Goal: Task Accomplishment & Management: Use online tool/utility

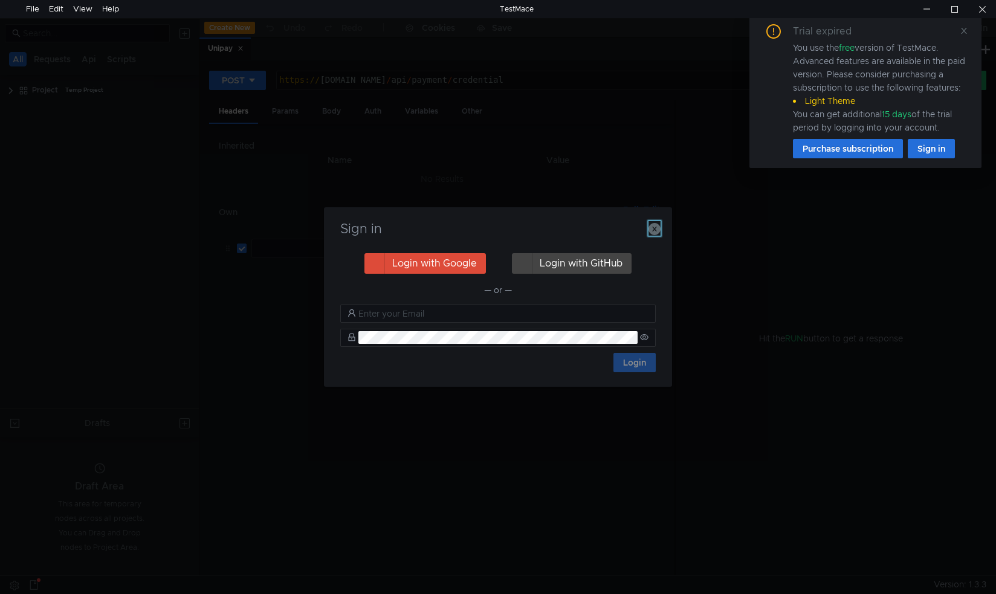
click at [656, 228] on icon "button" at bounding box center [654, 229] width 12 height 12
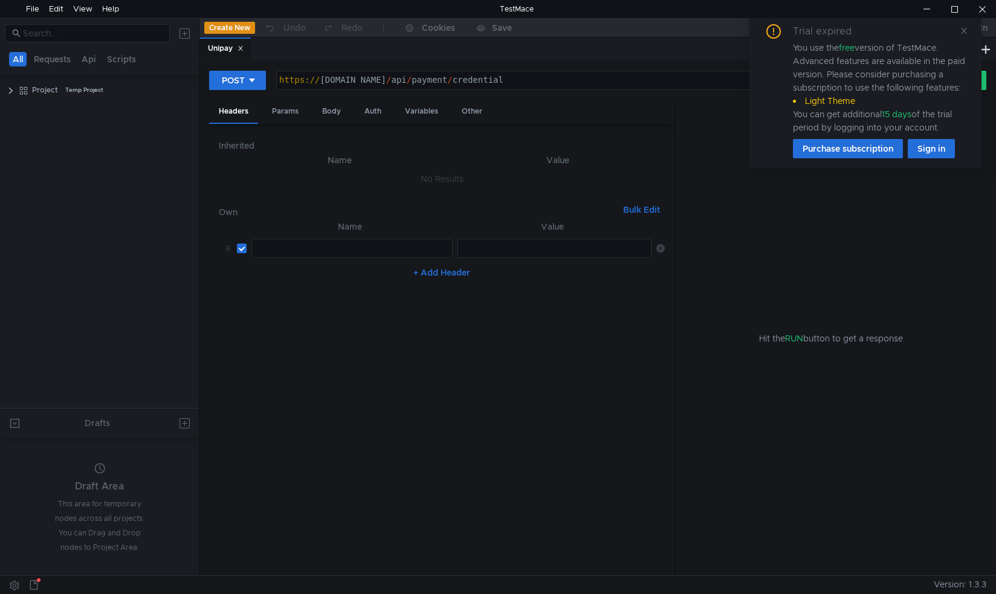
click at [851, 184] on div "Hit the RUN button to get a response" at bounding box center [831, 338] width 282 height 476
click at [859, 210] on div "Hit the RUN button to get a response" at bounding box center [831, 338] width 282 height 476
click at [964, 33] on icon at bounding box center [963, 31] width 8 height 8
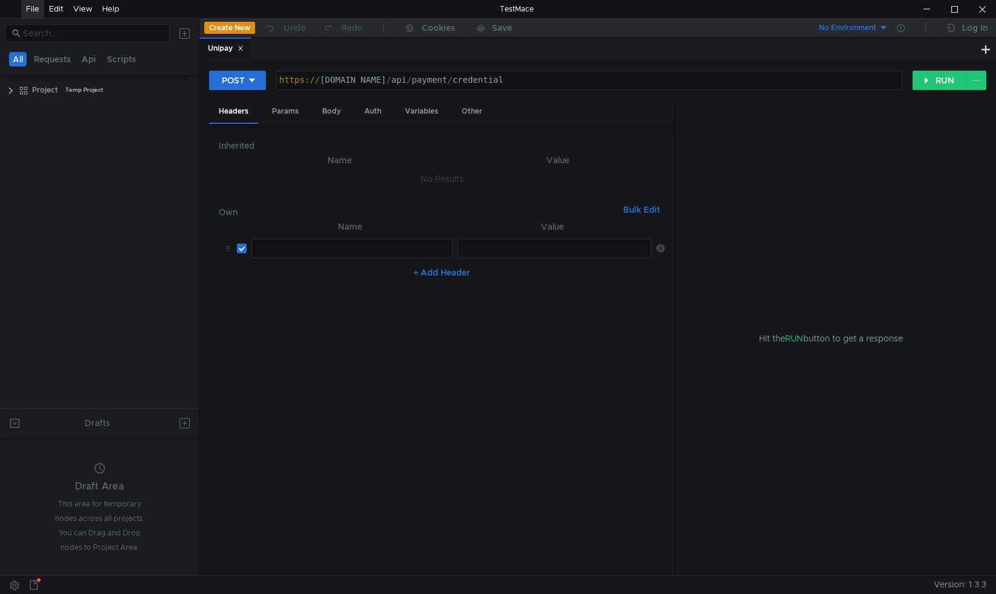
click at [30, 8] on div "File" at bounding box center [32, 9] width 13 height 18
click at [243, 47] on icon at bounding box center [240, 48] width 6 height 6
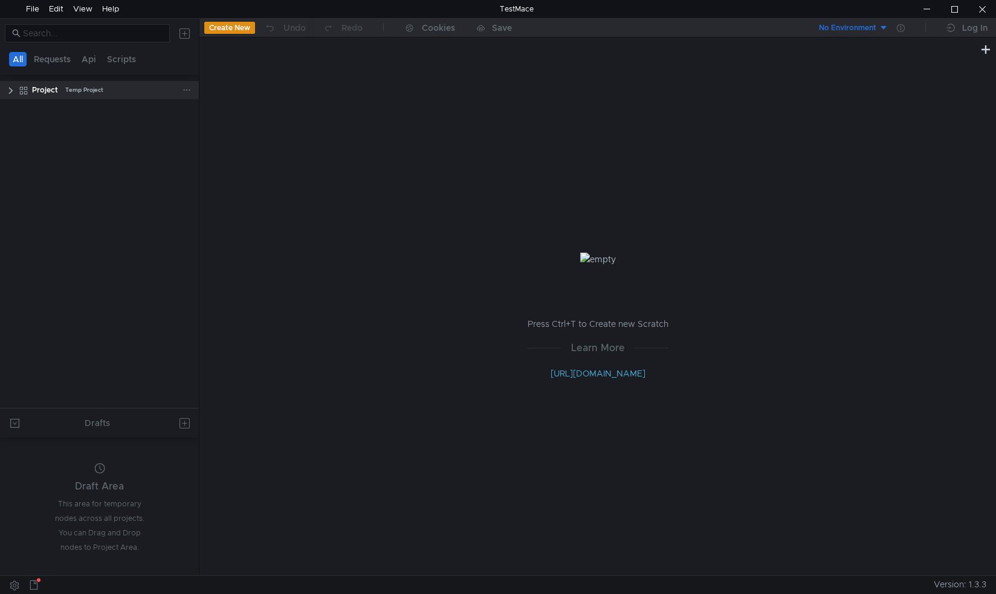
click at [11, 91] on clr-icon at bounding box center [11, 91] width 10 height 10
click at [91, 114] on div "Unipay" at bounding box center [115, 109] width 98 height 18
click at [172, 106] on icon at bounding box center [174, 109] width 8 height 6
click at [190, 108] on icon at bounding box center [186, 109] width 8 height 8
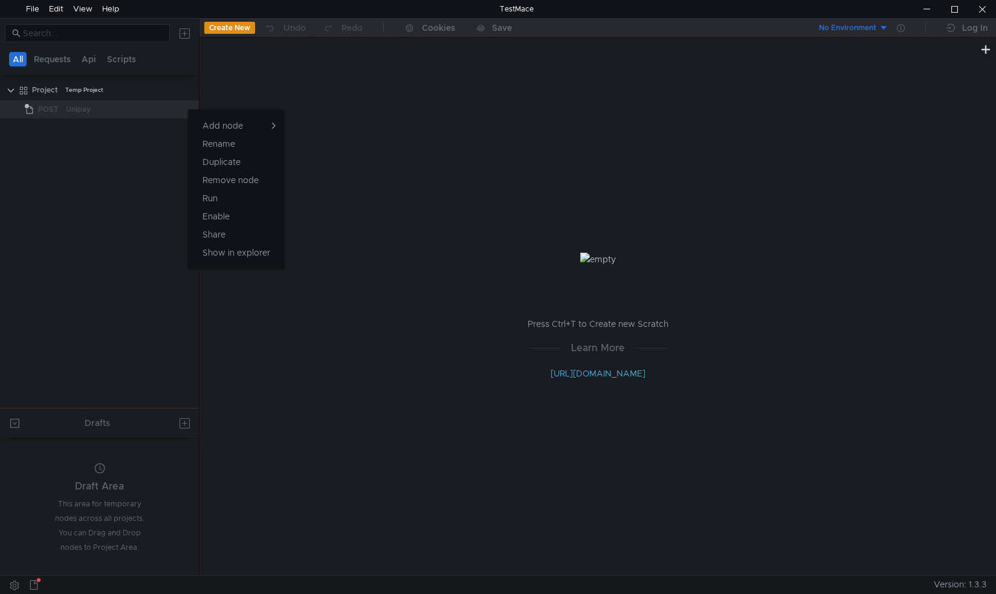
click at [158, 109] on div at bounding box center [498, 297] width 996 height 594
click at [170, 109] on icon at bounding box center [174, 109] width 8 height 7
click at [192, 110] on div at bounding box center [179, 109] width 31 height 18
click at [190, 109] on icon at bounding box center [186, 109] width 8 height 8
click at [10, 92] on div at bounding box center [498, 297] width 996 height 594
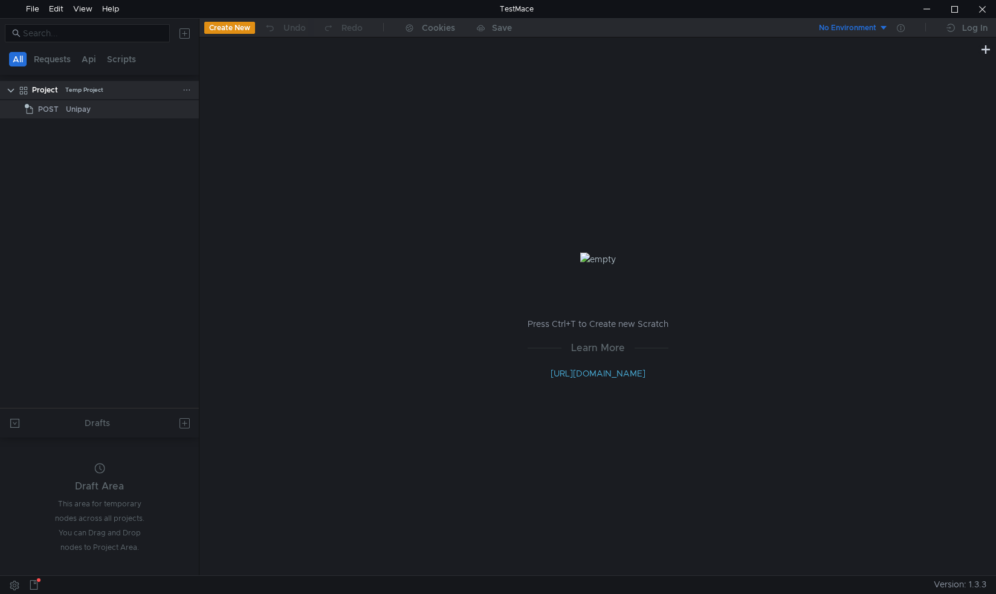
click at [13, 88] on clr-icon at bounding box center [11, 91] width 10 height 10
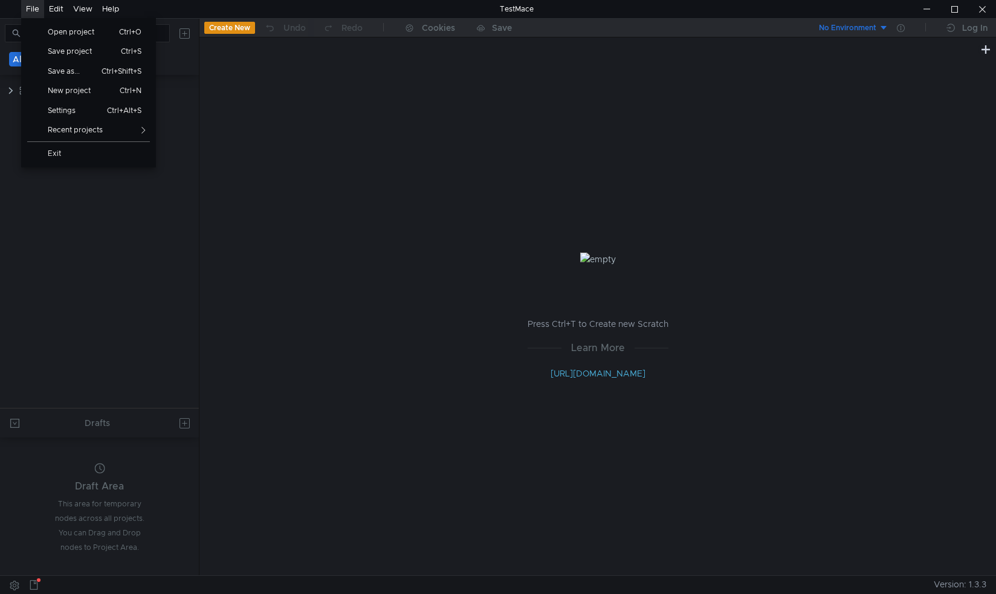
click at [33, 8] on div "File" at bounding box center [32, 9] width 13 height 18
click at [83, 89] on span "New project" at bounding box center [73, 90] width 67 height 7
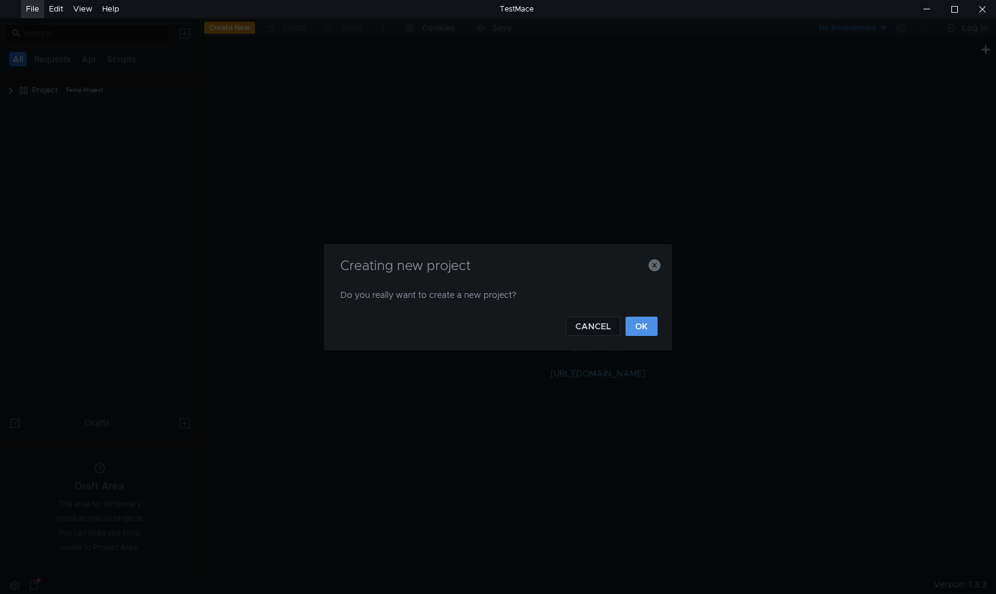
drag, startPoint x: 646, startPoint y: 325, endPoint x: 558, endPoint y: 292, distance: 94.3
click at [646, 325] on button "OK" at bounding box center [641, 326] width 32 height 19
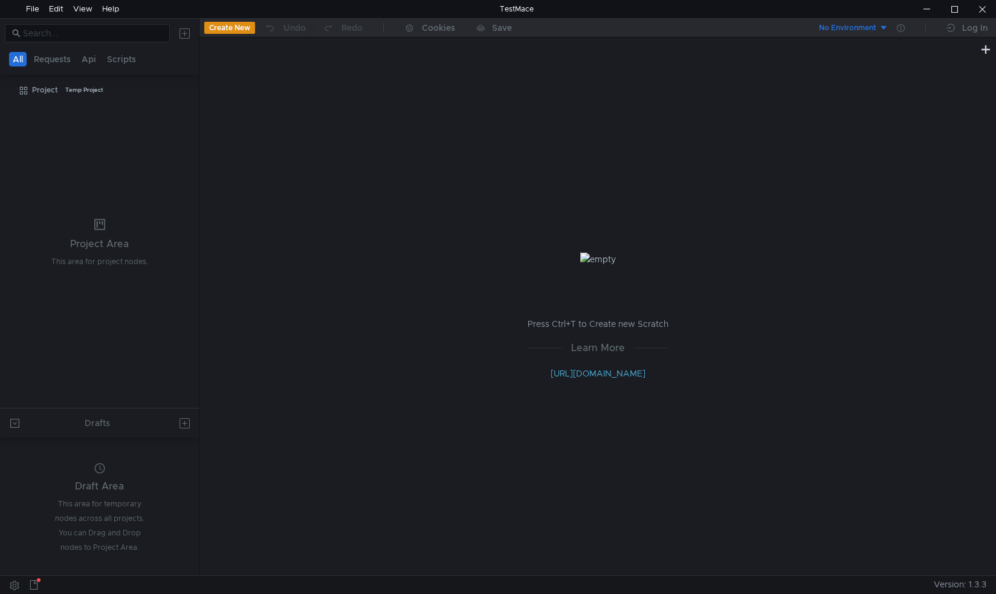
click at [126, 216] on tree-viewport "Project Temp Project" at bounding box center [99, 244] width 199 height 328
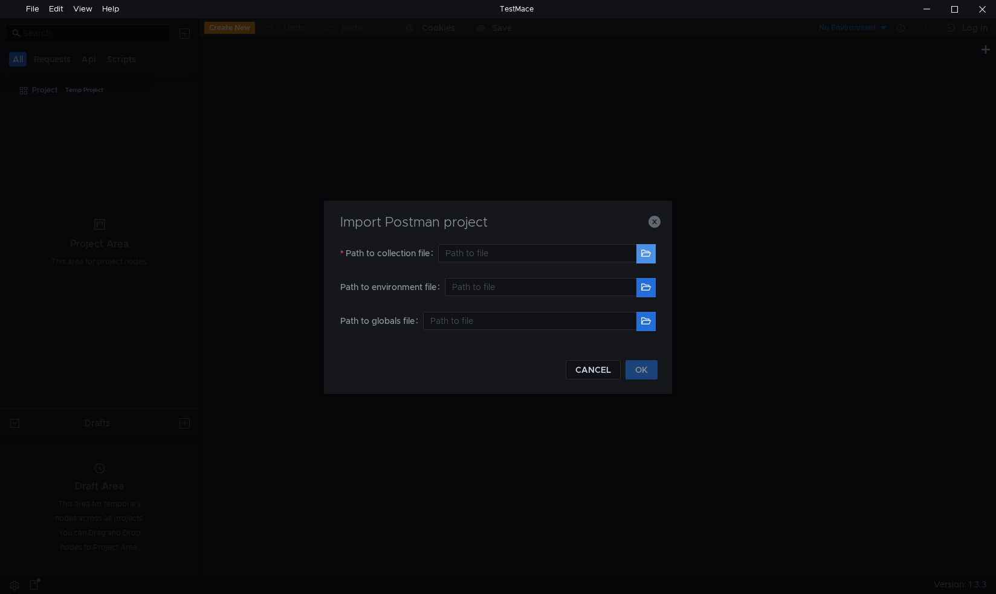
click at [647, 256] on button "button" at bounding box center [645, 253] width 19 height 19
type input "C:\Users\Pelson\Downloads\NCC LOTTO DEV.postman_collection.json"
drag, startPoint x: 639, startPoint y: 366, endPoint x: 622, endPoint y: 360, distance: 17.4
click at [639, 366] on button "OK" at bounding box center [641, 369] width 32 height 19
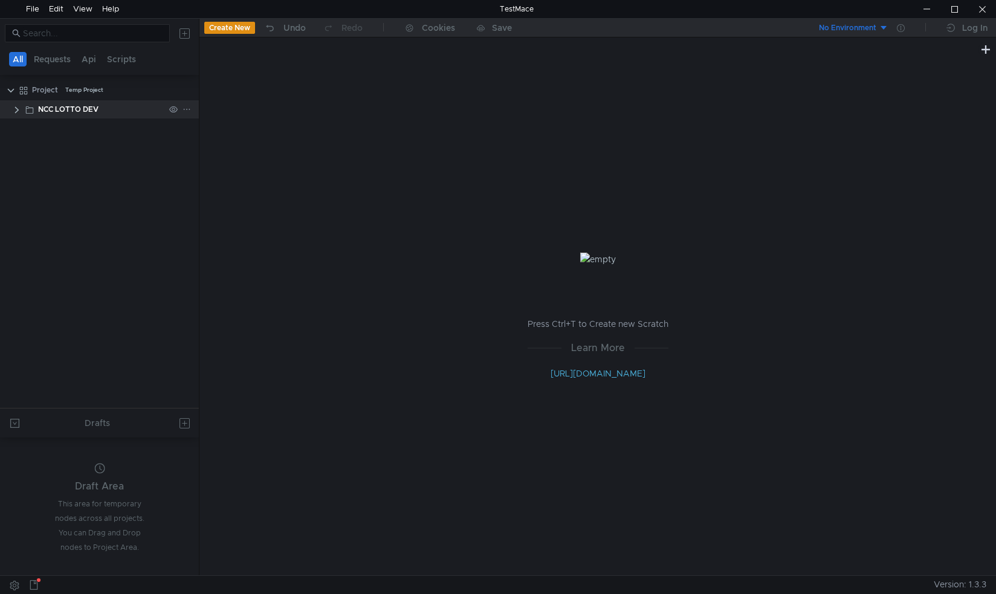
click at [17, 111] on clr-icon at bounding box center [17, 110] width 10 height 10
click at [79, 133] on div "API PAYMENT" at bounding box center [69, 129] width 50 height 18
click at [19, 133] on clr-icon at bounding box center [23, 129] width 10 height 10
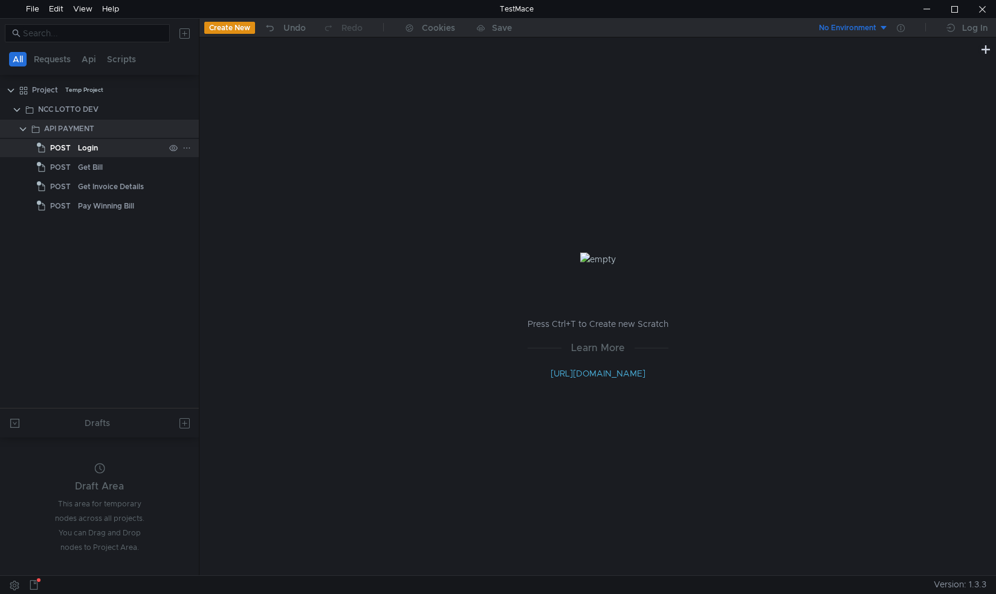
click at [74, 146] on app-tree-icon "POST" at bounding box center [57, 148] width 41 height 18
click at [146, 151] on div "Login" at bounding box center [121, 148] width 86 height 18
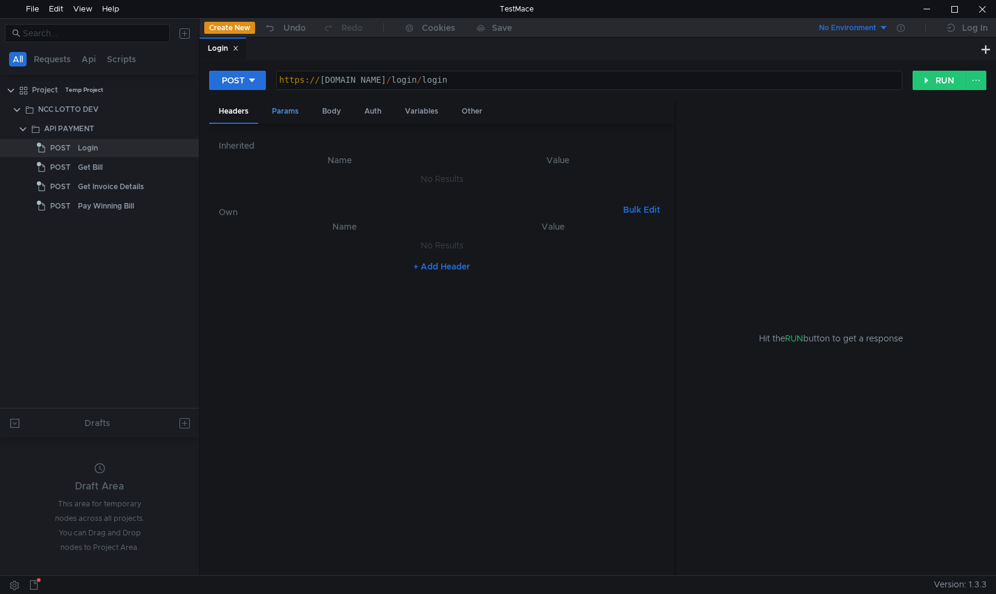
click at [283, 111] on div "Params" at bounding box center [285, 111] width 46 height 22
click at [332, 106] on div "Body" at bounding box center [331, 111] width 38 height 22
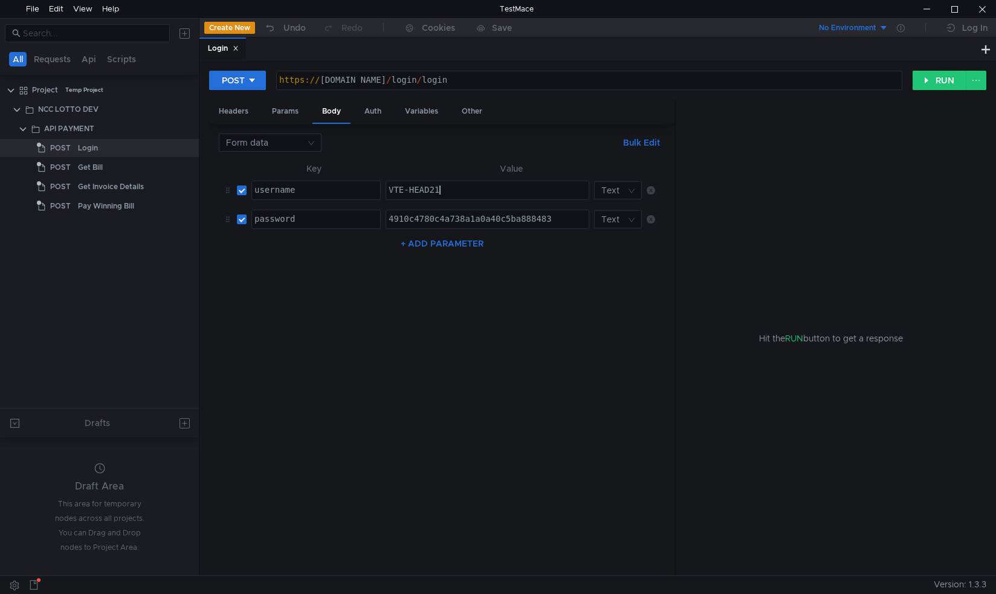
click at [445, 185] on div "VTE-HEAD21" at bounding box center [487, 198] width 202 height 27
drag, startPoint x: 428, startPoint y: 189, endPoint x: 459, endPoint y: 187, distance: 30.9
click at [459, 187] on div "VTE-HEAD21" at bounding box center [487, 198] width 202 height 27
type textarea "VTE-HEAD113"
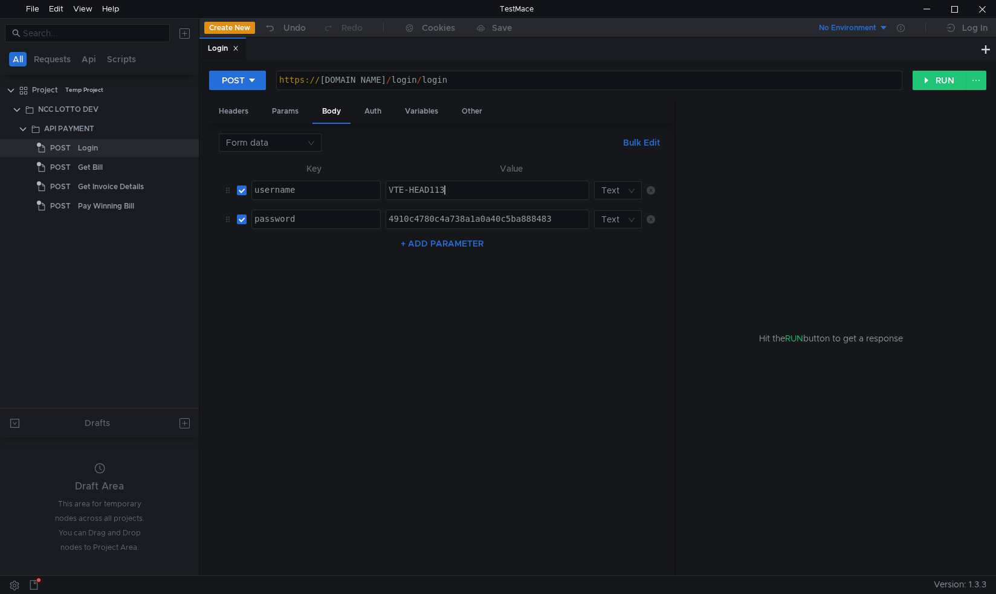
click at [494, 214] on div "4910c4780c4a738a1a0a40c5ba888483" at bounding box center [487, 227] width 202 height 27
drag, startPoint x: 569, startPoint y: 219, endPoint x: 305, endPoint y: 216, distance: 264.0
click at [305, 216] on tr "password הההההההההההההההההההההההההההההההההההההההההההההההההההההההההההההההההההההה…" at bounding box center [442, 219] width 446 height 29
paste textarea "d1ee53ad4c47a8b7106658262bc7864d"
type textarea "d1ee53ad4c47a8b7106658262bc7864d"
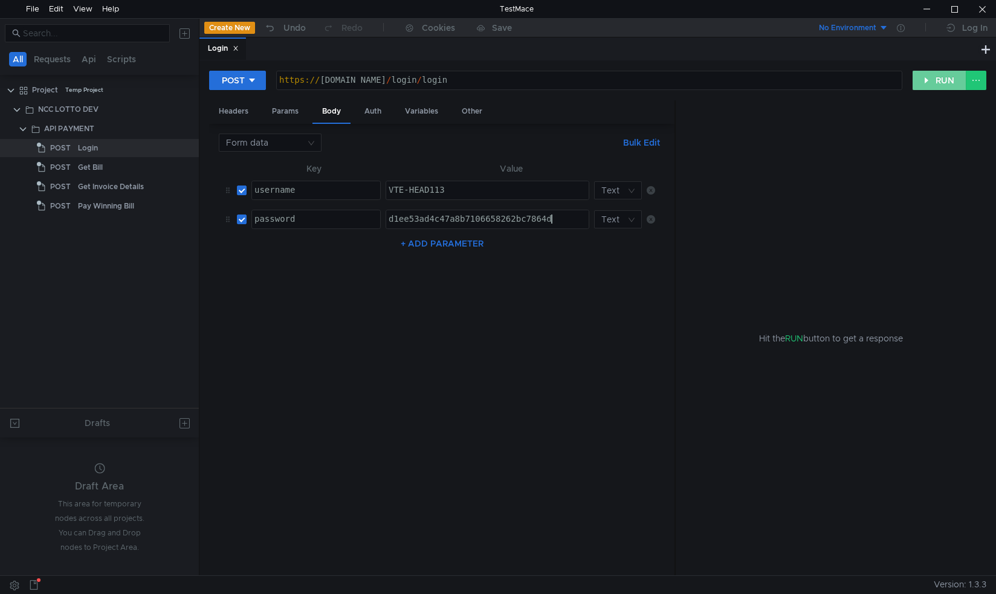
click at [929, 78] on button "RUN" at bounding box center [939, 80] width 54 height 19
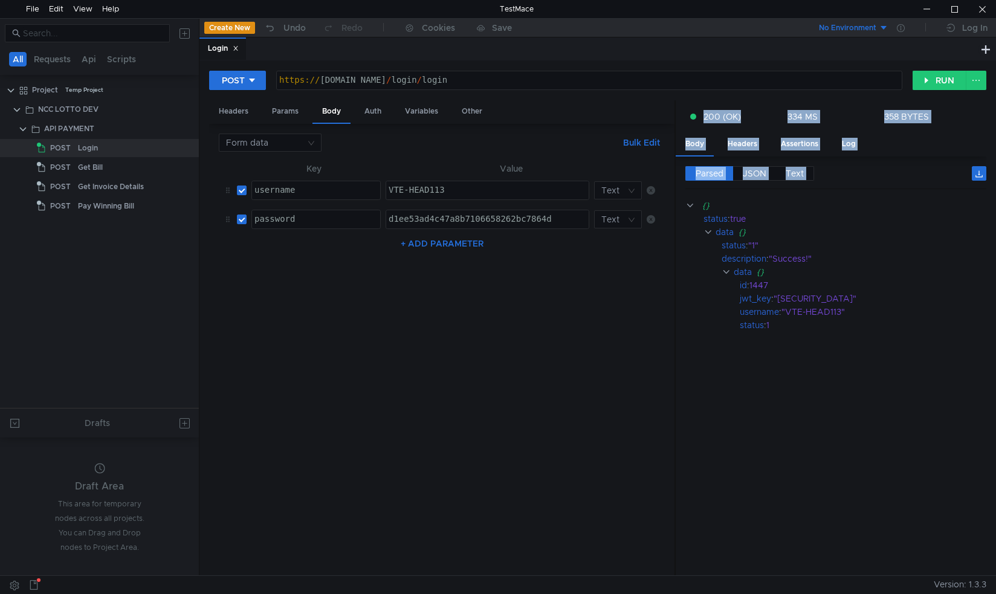
drag, startPoint x: 675, startPoint y: 325, endPoint x: 576, endPoint y: 338, distance: 100.0
click at [576, 338] on as-split "Headers Params Body Auth Variables Other Form data Bulk Edit XXXXXXXXXXXXXXXXXX…" at bounding box center [597, 338] width 777 height 476
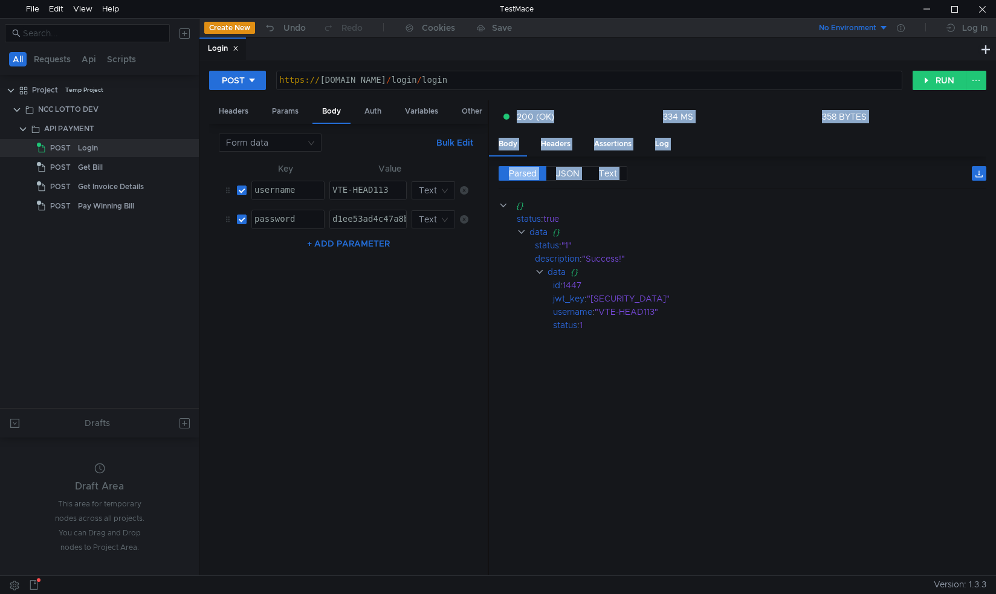
drag, startPoint x: 675, startPoint y: 321, endPoint x: 474, endPoint y: 331, distance: 200.8
click at [488, 331] on div at bounding box center [488, 338] width 1 height 476
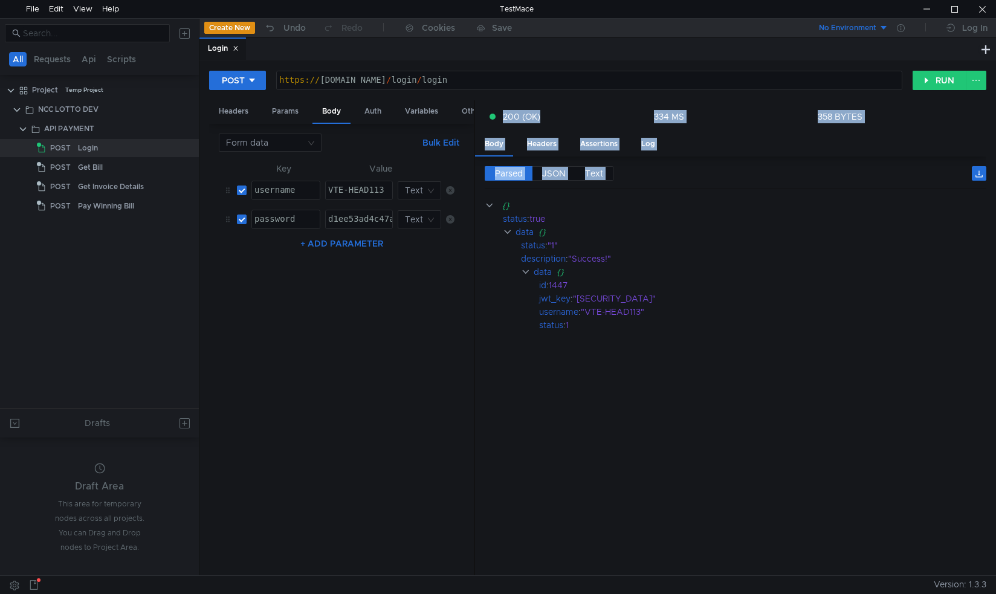
scroll to position [0, 0]
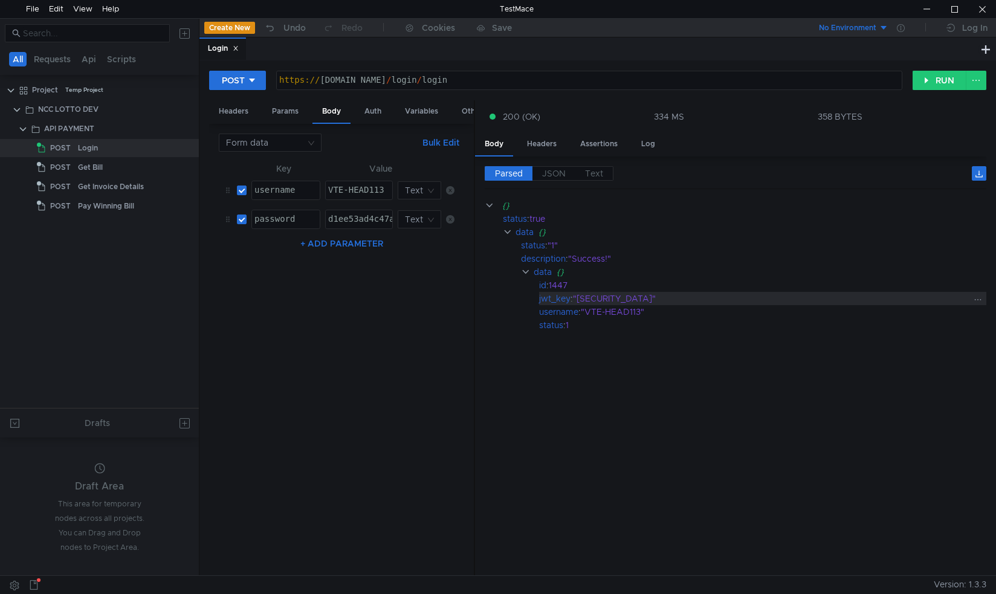
click at [600, 293] on div ""eyJ0eXAiOiJKV1QiLCJhbGciOiJIUzI1NiJ9.eyJ1c2VyX2lkIjoxNDQ3LCJ1c2VybmFtZSI6IlZUR…" at bounding box center [771, 298] width 397 height 13
drag, startPoint x: 579, startPoint y: 296, endPoint x: 671, endPoint y: 298, distance: 91.2
click at [671, 298] on div ""eyJ0eXAiOiJKV1QiLCJhbGciOiJIUzI1NiJ9.eyJ1c2VyX2lkIjoxNDQ3LCJ1c2VybmFtZSI6IlZUR…" at bounding box center [771, 298] width 397 height 13
click at [983, 295] on div at bounding box center [978, 298] width 16 height 11
click at [975, 299] on icon at bounding box center [978, 299] width 7 height 1
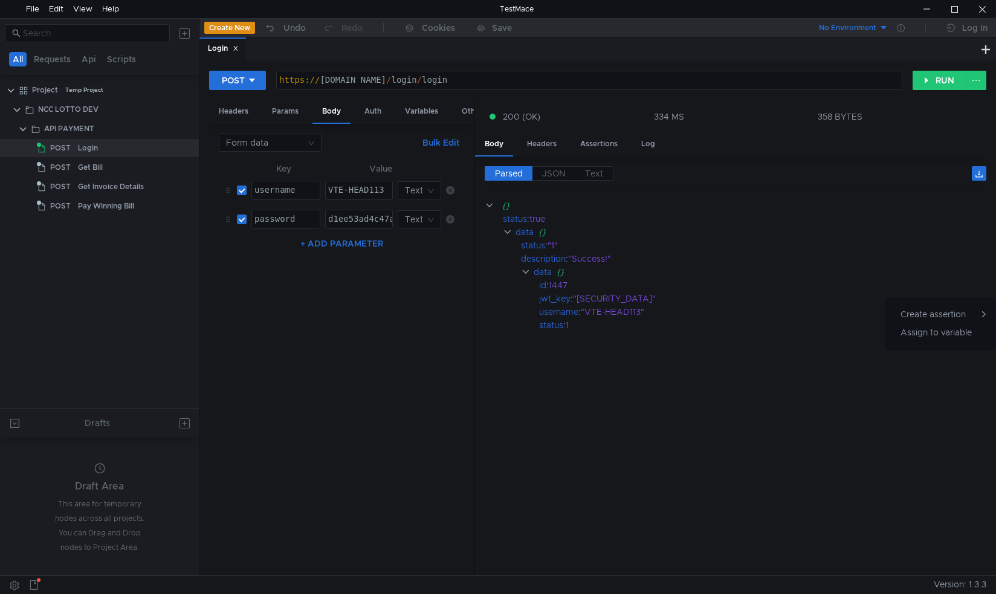
click at [798, 300] on div at bounding box center [498, 297] width 996 height 594
click at [799, 300] on div ""eyJ0eXAiOiJKV1QiLCJhbGciOiJIUzI1NiJ9.eyJ1c2VyX2lkIjoxNDQ3LCJ1c2VybmFtZSI6IlZUR…" at bounding box center [771, 298] width 397 height 13
click at [632, 297] on div ""eyJ0eXAiOiJKV1QiLCJhbGciOiJIUzI1NiJ9.eyJ1c2VyX2lkIjoxNDQ3LCJ1c2VybmFtZSI6IlZUR…" at bounding box center [771, 298] width 397 height 13
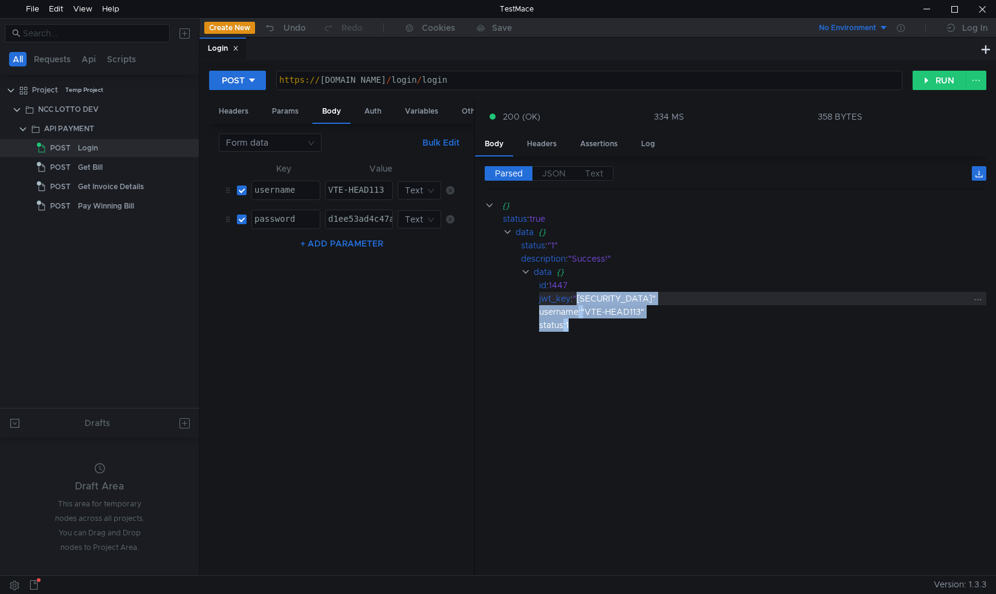
drag, startPoint x: 579, startPoint y: 295, endPoint x: 962, endPoint y: 294, distance: 383.6
click at [962, 294] on div ""eyJ0eXAiOiJKV1QiLCJhbGciOiJIUzI1NiJ9.eyJ1c2VyX2lkIjoxNDQ3LCJ1c2VybmFtZSI6IlZUR…" at bounding box center [771, 298] width 397 height 13
copy div "[SECURITY_DATA]"
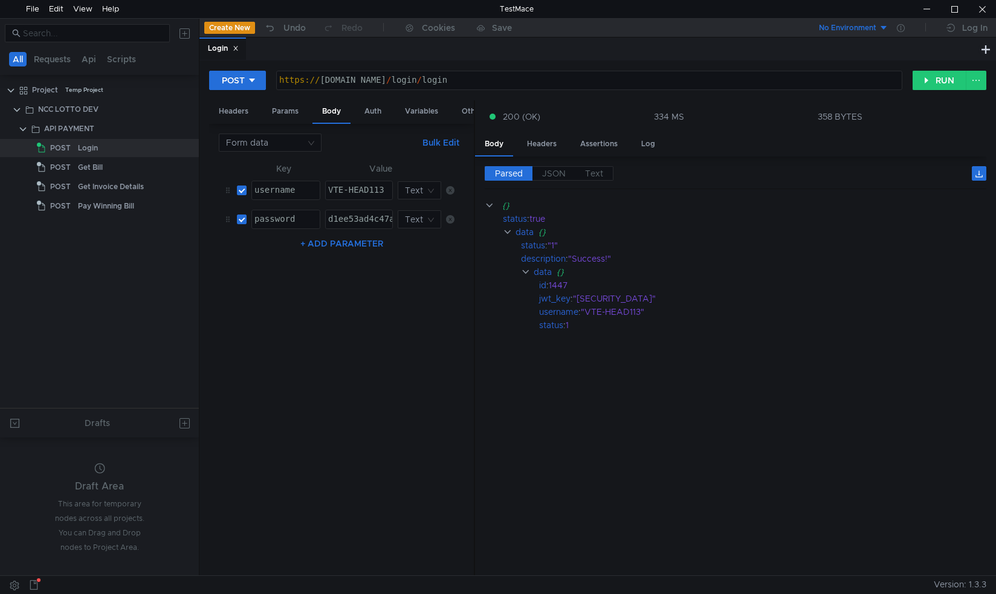
drag, startPoint x: 888, startPoint y: 561, endPoint x: 575, endPoint y: 562, distance: 313.0
click at [575, 562] on cdk-virtual-scroll-viewport "{} status : true data {} status : "1" description : "Success!" data {} id : 144…" at bounding box center [735, 382] width 501 height 367
click at [90, 162] on div "Get Bill" at bounding box center [90, 167] width 25 height 18
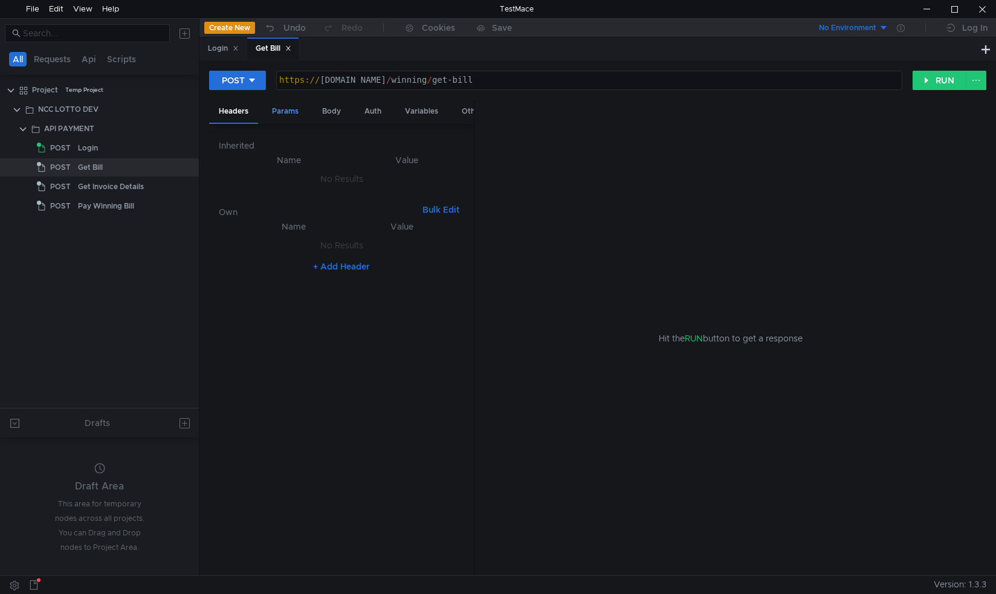
click at [287, 109] on div "Params" at bounding box center [285, 111] width 46 height 22
click at [329, 109] on div "Body" at bounding box center [331, 111] width 38 height 22
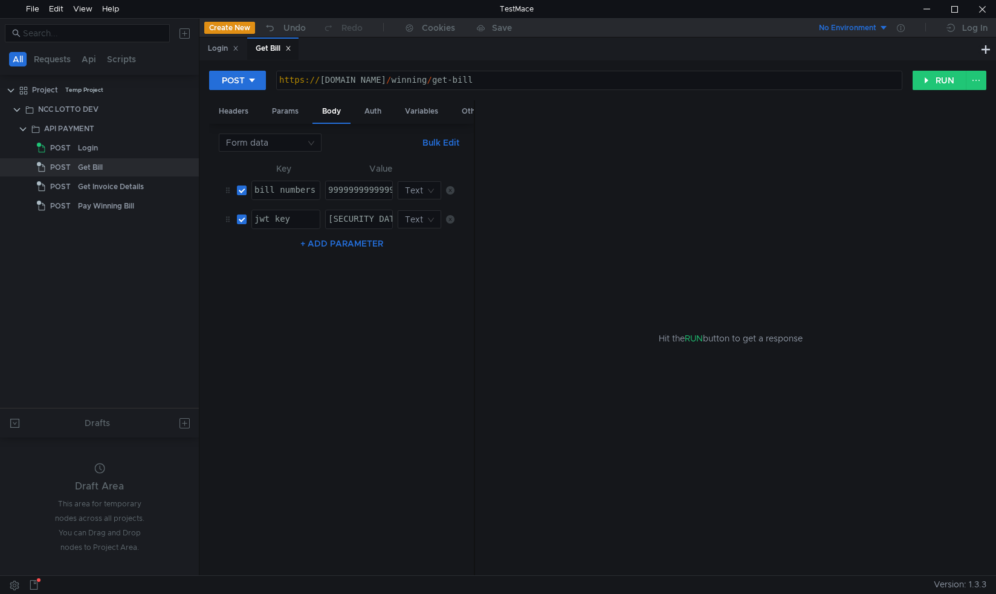
click at [356, 218] on div "eyJ0eXAiOiJKV1QiLCJhbGciOiJIUzI1NiJ9.eyJ1c2VyX2lkIjozNzksInVzZXJuYW1lIjoiVlRFLU…" at bounding box center [899, 227] width 1147 height 27
paste textarea "xNDQ3LCJ1c2VybmFtZSI6IlZURS1IRUFEMTEzIiwiand0X3N0YXJ0IjoiMjAyNS0wOC0xMyAwNDo0ND…"
click at [385, 283] on nz-table "Key Value bill_numbers הההההההההההההההההההההההההההההההההההההההההההההההההההההההה…" at bounding box center [341, 363] width 245 height 405
click at [386, 216] on div "eyJ0eXAiOiJKV1QiLCJhbGciOiJIUzI1NiJ9.eyJ1c2VyX2lkIjoxNDQ3LCJ1c2VybmFtZSI6IlZURS…" at bounding box center [288, 227] width 2122 height 27
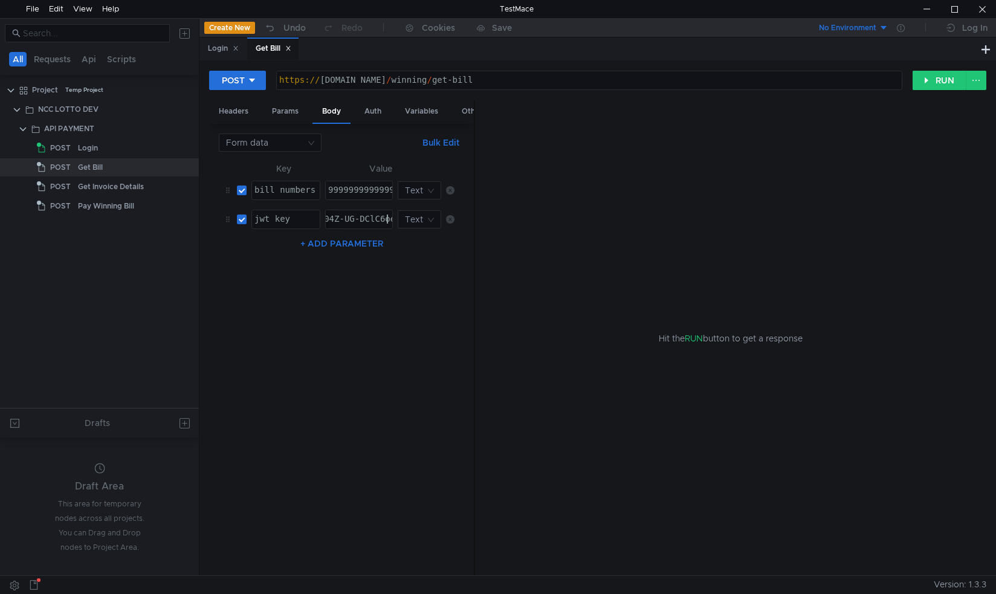
type textarea "eyJ0eXAiOiJKV1QiLCJhbGciOiJIUzI1NiJ9.eyJ1c2VyX2lkIjoxNDQ3LCJ1c2VybmFtZSI6IlZURS…"
click at [369, 216] on div "eyJ0eXAiOiJKV1QiLCJhbGciOiJIUzI1NiJ9.eyJ1c2VyX2lkIjoxNDQ3LCJ1c2VybmFtZSI6IlZURS…" at bounding box center [283, 227] width 2112 height 27
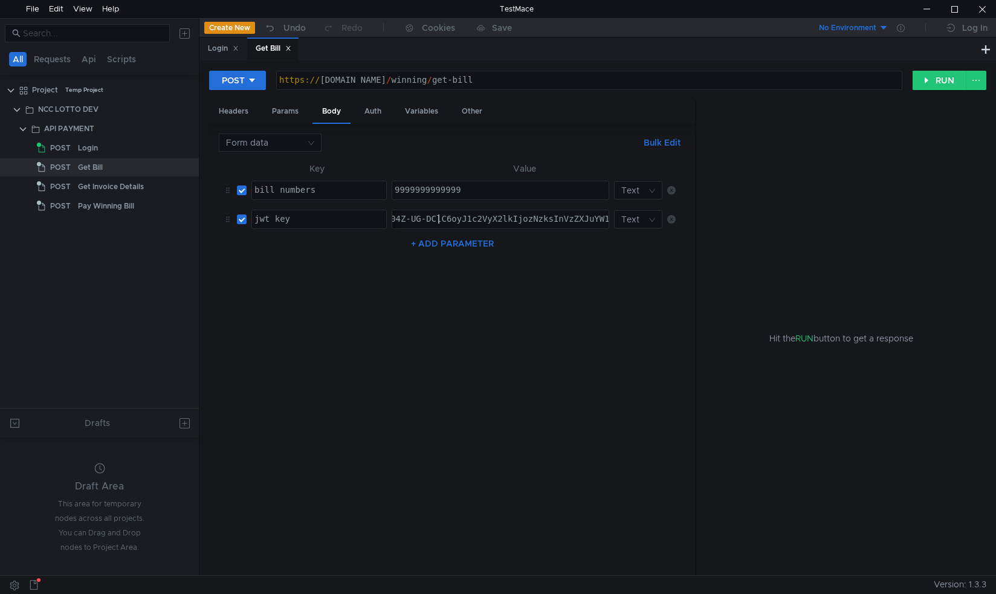
drag, startPoint x: 475, startPoint y: 133, endPoint x: 781, endPoint y: 143, distance: 306.5
click at [781, 143] on as-split "Headers Params Body Auth Variables Other Form data Bulk Edit XXXXXXXXXXXXXXXXXX…" at bounding box center [597, 338] width 777 height 476
click at [529, 218] on div "eyJ0eXAiOiJKV1QiLCJhbGciOiJIUzI1NiJ9.eyJ1c2VyX2lkIjoxNDQ3LCJ1c2VybmFtZSI6IlZURS…" at bounding box center [349, 227] width 2112 height 27
drag, startPoint x: 392, startPoint y: 218, endPoint x: 905, endPoint y: 221, distance: 513.6
click at [905, 221] on as-split "Headers Params Body Auth Variables Other Form data Bulk Edit XXXXXXXXXXXXXXXXXX…" at bounding box center [597, 338] width 777 height 476
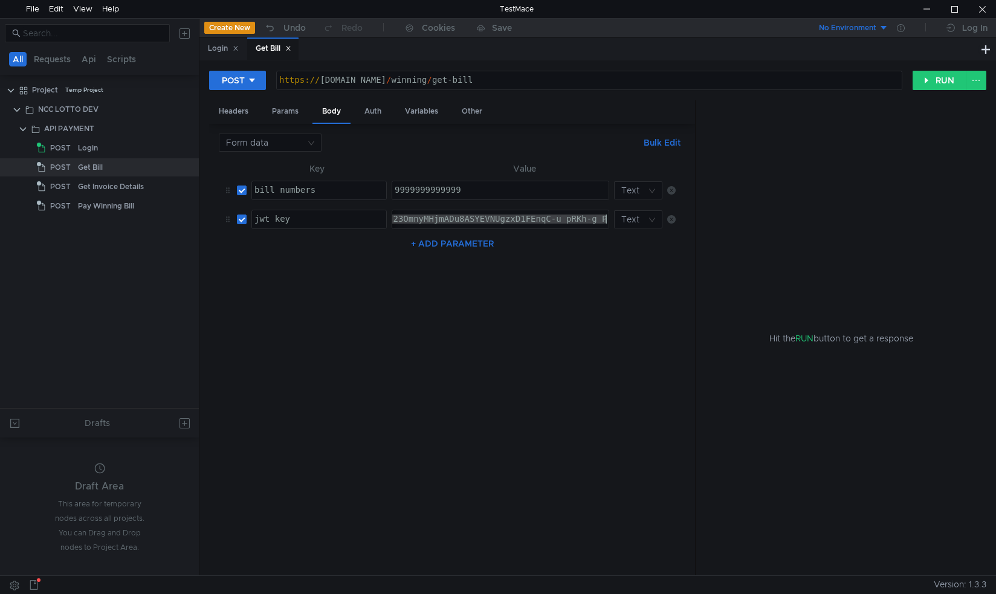
type textarea "eyJ0eXAiOiJKV1QiLCJhbGciOiJIUzI1NiJ9.eyJ1c2VyX2lkIjoxNDQ3LCJ1c2VybmFtZSI6IlZURS…"
click at [543, 218] on div "eyJ0eXAiOiJKV1QiLCJhbGciOiJIUzI1NiJ9.eyJ1c2VyX2lkIjoxNDQ3LCJ1c2VybmFtZSI6IlZURS…" at bounding box center [56, 227] width 1101 height 27
paste textarea "[SECURITY_DATA]"
type textarea "[SECURITY_DATA]"
click at [567, 266] on nz-table "Key Value bill_numbers הההההההההההההההההההההההההההההההההההההההההההההההההההההההה…" at bounding box center [452, 363] width 466 height 405
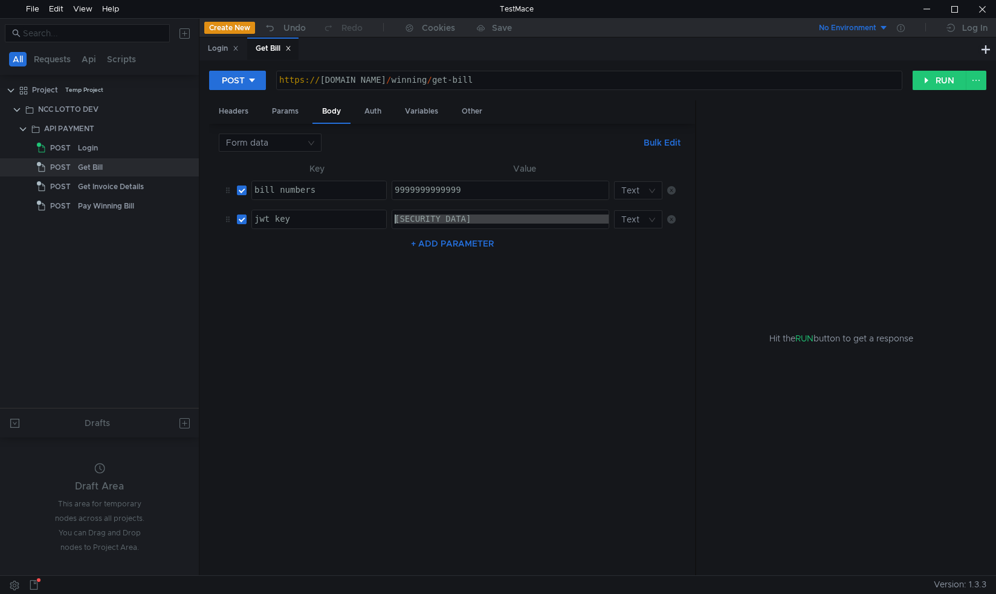
type textarea "9999999999999"
drag, startPoint x: 475, startPoint y: 182, endPoint x: 334, endPoint y: 182, distance: 141.4
click at [334, 182] on tr "bill_numbers הההההההההההההההההההההההההההההההההההההההההההההההההההההההההההההההההה…" at bounding box center [452, 190] width 466 height 29
click at [402, 190] on div at bounding box center [500, 198] width 216 height 27
paste textarea "880525506283140010"
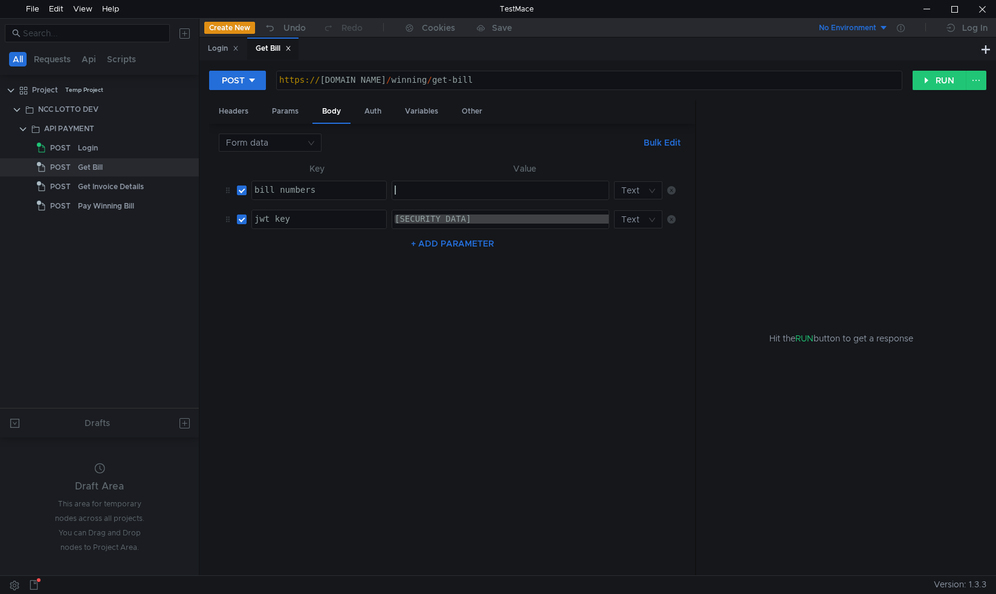
type textarea "880525506283140010"
click at [931, 78] on button "RUN" at bounding box center [939, 80] width 54 height 19
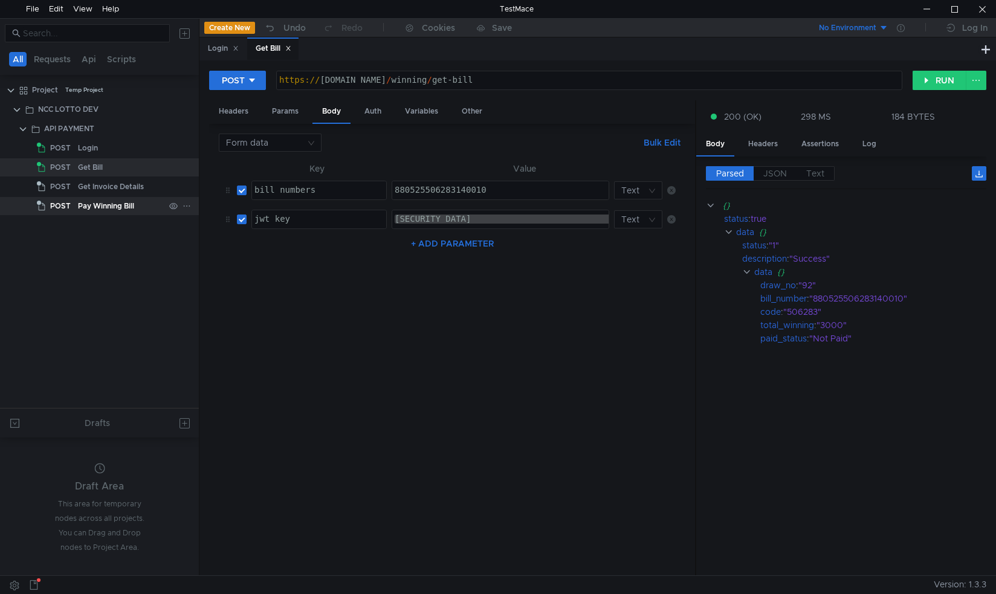
drag, startPoint x: 88, startPoint y: 211, endPoint x: 75, endPoint y: 207, distance: 13.2
click at [75, 207] on app-tree-icon "POST" at bounding box center [57, 206] width 41 height 18
click at [119, 206] on div "Pay Winning Bill" at bounding box center [106, 206] width 56 height 18
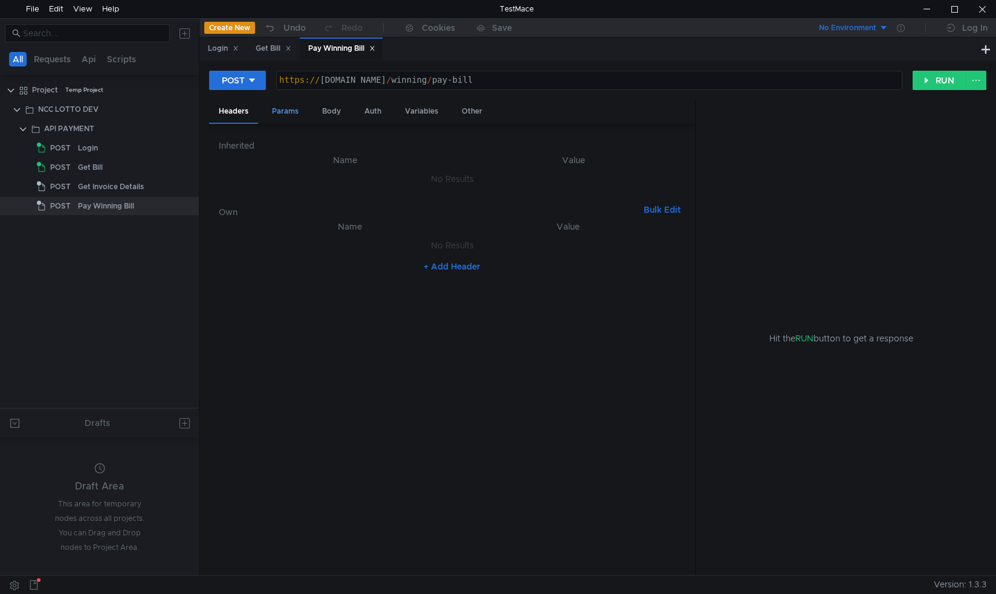
click at [293, 111] on div "Params" at bounding box center [285, 111] width 46 height 22
click at [326, 114] on div "Body" at bounding box center [331, 111] width 38 height 22
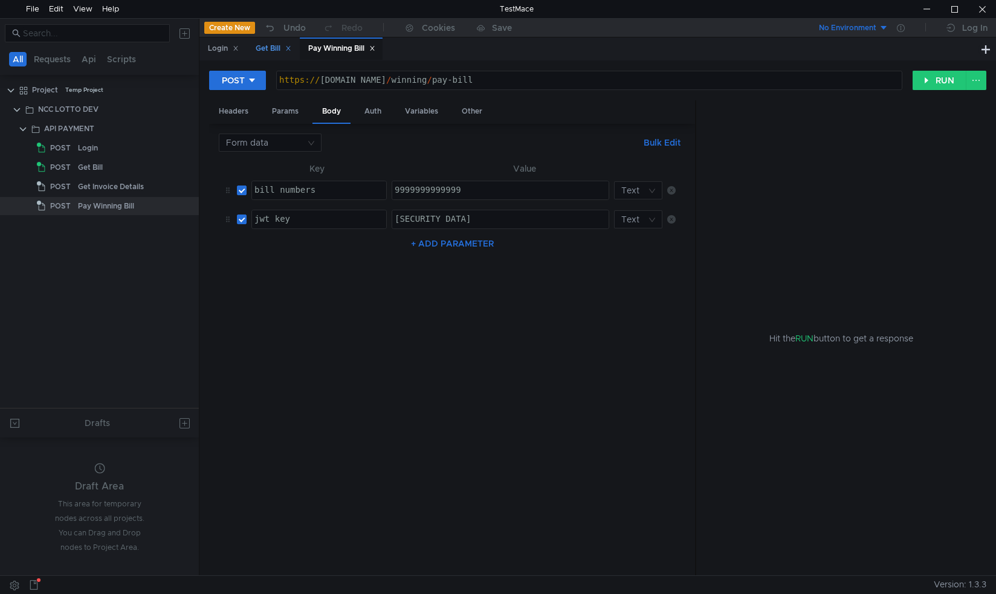
click at [269, 50] on div "Get Bill" at bounding box center [274, 48] width 36 height 13
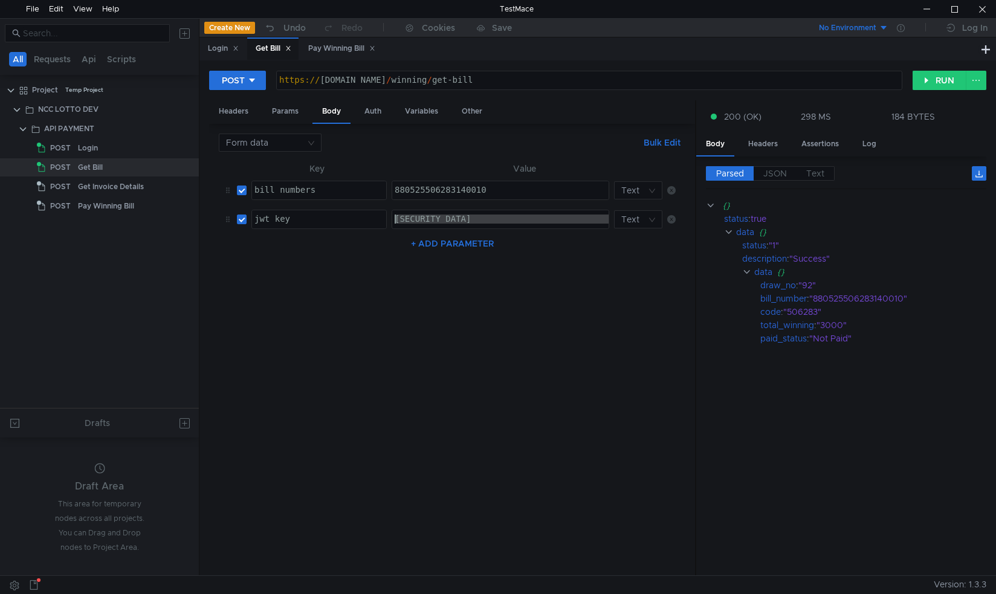
click at [466, 215] on div "[SECURITY_DATA]" at bounding box center [500, 219] width 216 height 18
drag, startPoint x: 494, startPoint y: 188, endPoint x: 308, endPoint y: 184, distance: 186.7
click at [308, 184] on tr "bill_numbers הההההההההההההההההההההההההההההההההההההההההההההההההההההההההההההההההה…" at bounding box center [452, 190] width 466 height 29
click at [337, 49] on div "Pay Winning Bill" at bounding box center [341, 48] width 67 height 13
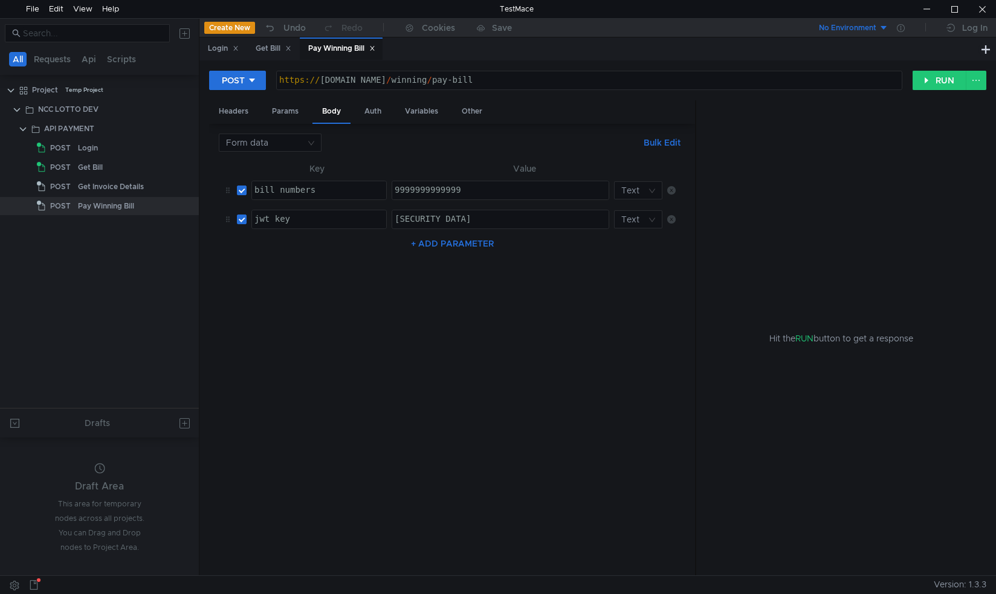
click at [424, 188] on div "9999999999999" at bounding box center [500, 198] width 216 height 27
paste textarea "880525506283140010"
type textarea "880525506283140010"
click at [269, 47] on div "Get Bill" at bounding box center [274, 48] width 36 height 13
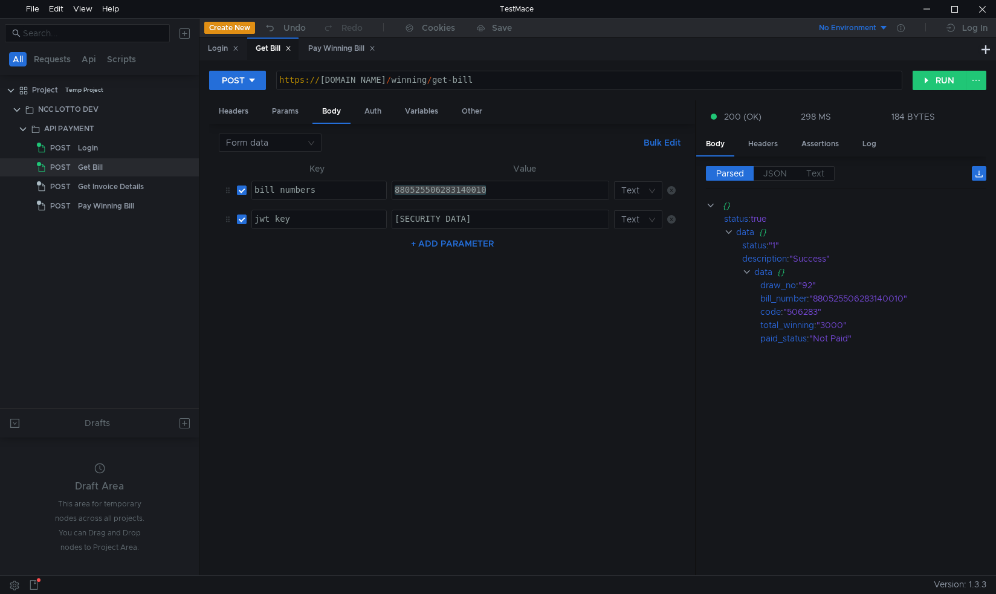
click at [425, 219] on div "[SECURITY_DATA]" at bounding box center [973, 227] width 1162 height 27
click at [337, 44] on div "Pay Winning Bill" at bounding box center [341, 48] width 67 height 13
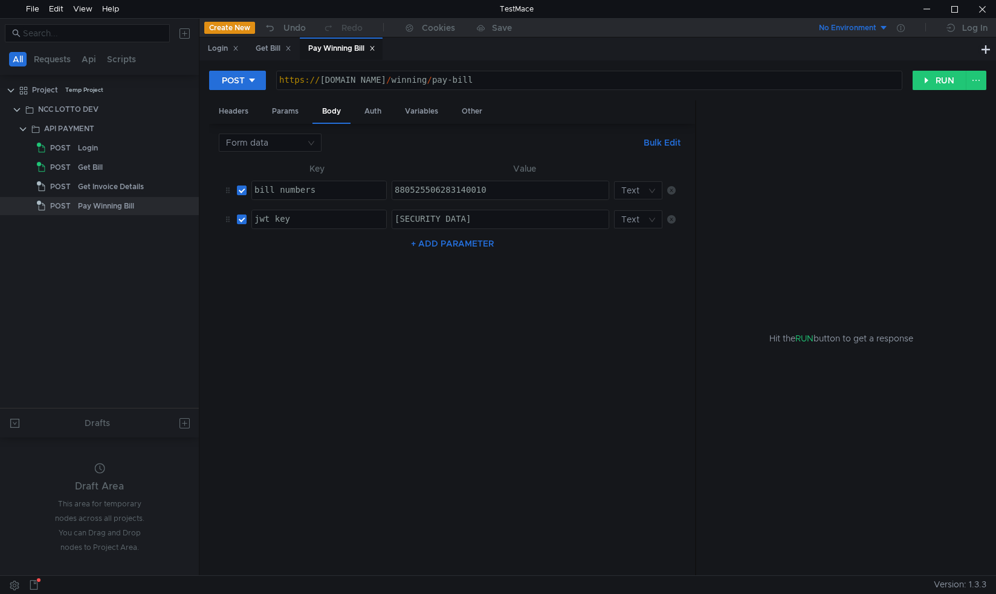
type textarea "eyJ0eXAiOiJKV1QiLCJhbGciOiJIUzI1NiJ9.eyJ1c2VyX2lkIjozNzksInVzZXJuYW1lIjoiVlRFLU…"
drag, startPoint x: 395, startPoint y: 216, endPoint x: 938, endPoint y: 240, distance: 544.3
click at [938, 240] on as-split "Headers Params Body Auth Variables Other Form data Bulk Edit XXXXXXXXXXXXXXXXXX…" at bounding box center [597, 338] width 777 height 476
click at [536, 215] on div at bounding box center [500, 227] width 216 height 27
paste textarea "[SECURITY_DATA]"
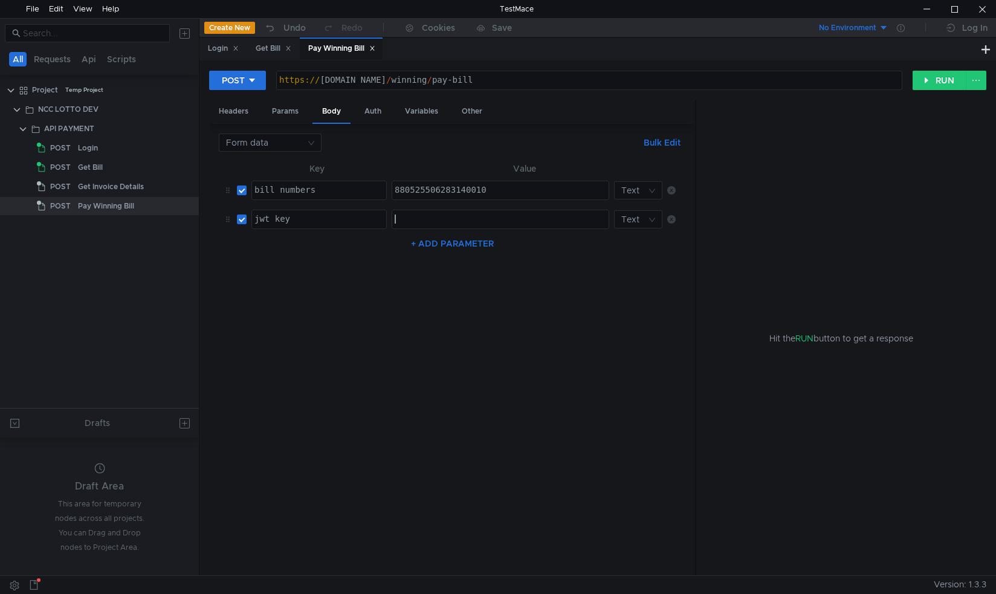
type textarea "[SECURITY_DATA]"
click at [934, 78] on button "RUN" at bounding box center [939, 80] width 54 height 19
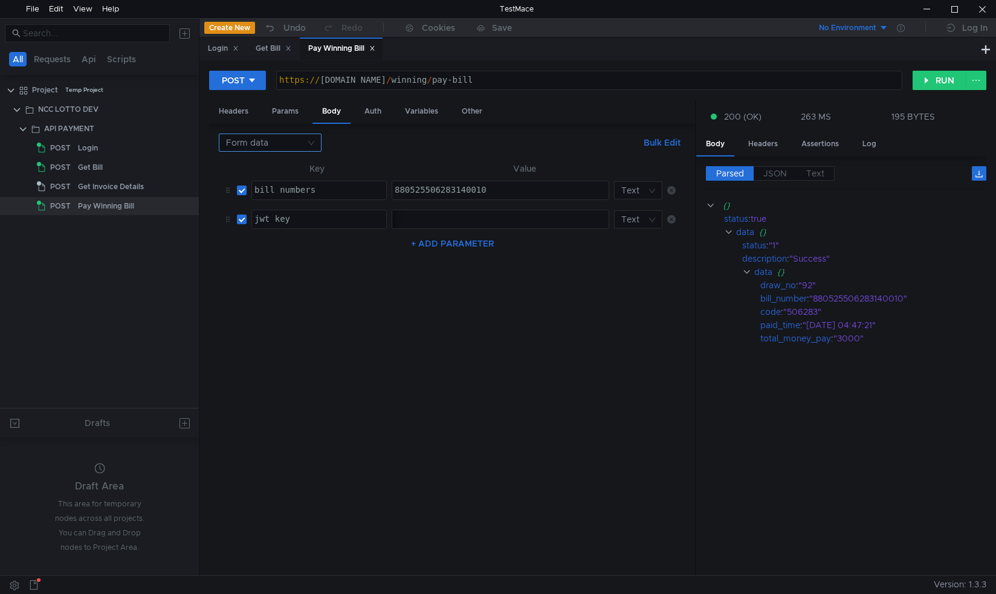
click at [311, 144] on nz-select-top-control "Form data" at bounding box center [270, 143] width 103 height 18
click at [257, 166] on div "JSON" at bounding box center [270, 165] width 88 height 13
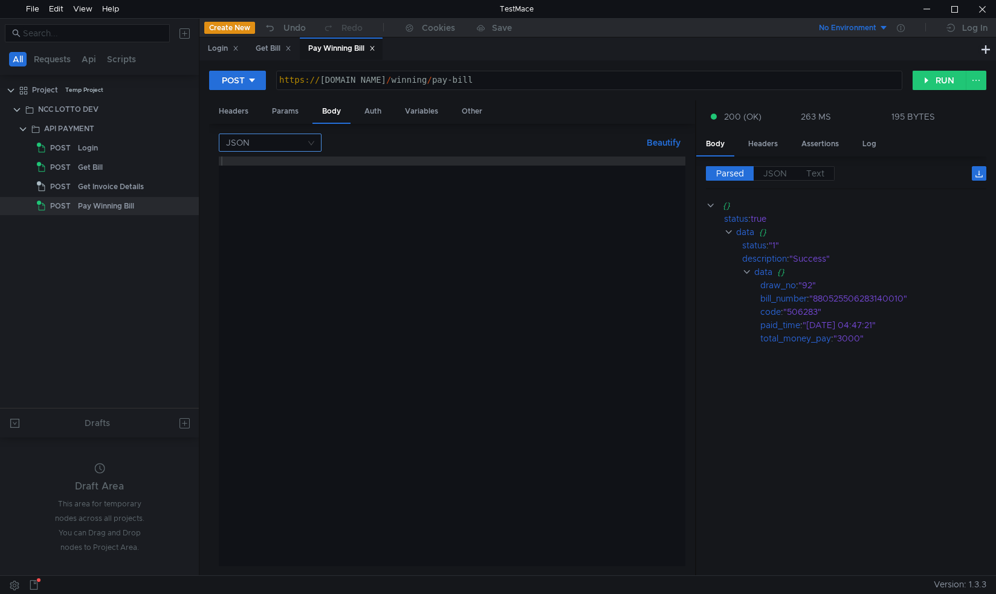
click at [308, 143] on nz-select-top-control "JSON" at bounding box center [270, 143] width 103 height 18
click at [308, 143] on div at bounding box center [498, 297] width 996 height 594
click at [328, 198] on div at bounding box center [452, 370] width 466 height 428
click at [307, 145] on nz-select-top-control "JSON" at bounding box center [270, 143] width 103 height 18
click at [251, 185] on div "Form data" at bounding box center [270, 184] width 88 height 13
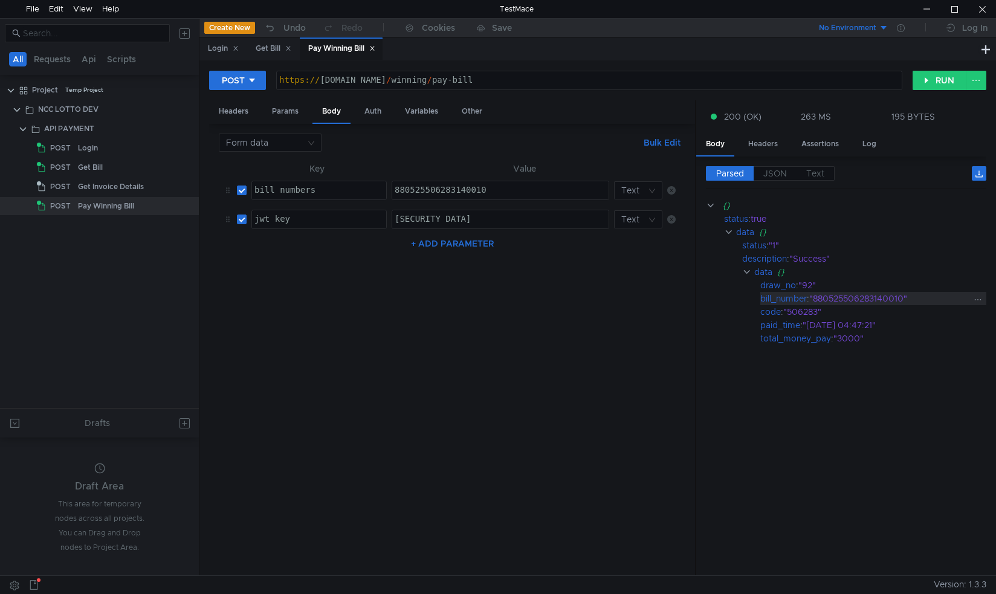
click at [865, 298] on div ""880525506283140010"" at bounding box center [891, 298] width 164 height 13
click at [857, 295] on div ""880525506283140010"" at bounding box center [891, 298] width 164 height 13
drag, startPoint x: 816, startPoint y: 296, endPoint x: 904, endPoint y: 301, distance: 88.9
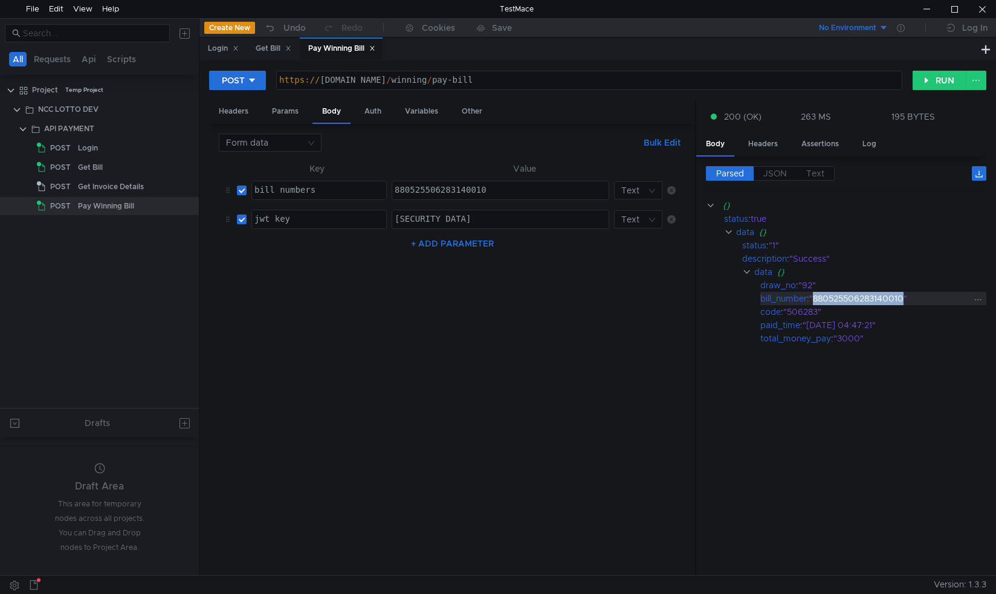
click at [904, 301] on div ""880525506283140010"" at bounding box center [891, 298] width 164 height 13
copy div "880525506283140010"
click at [928, 7] on div at bounding box center [926, 9] width 28 height 18
type textarea "880525506283140010"
click at [457, 189] on div "880525506283140010" at bounding box center [500, 198] width 216 height 27
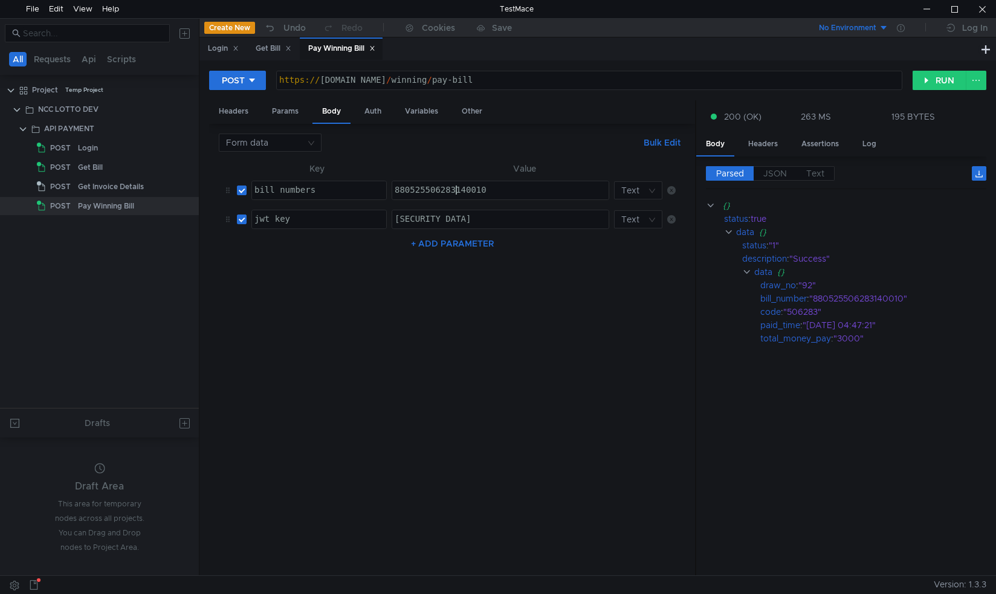
click at [457, 189] on div "880525506283140010" at bounding box center [500, 198] width 216 height 27
click at [921, 3] on div at bounding box center [926, 9] width 28 height 18
click at [122, 189] on div "Get Invoice Details" at bounding box center [111, 187] width 66 height 18
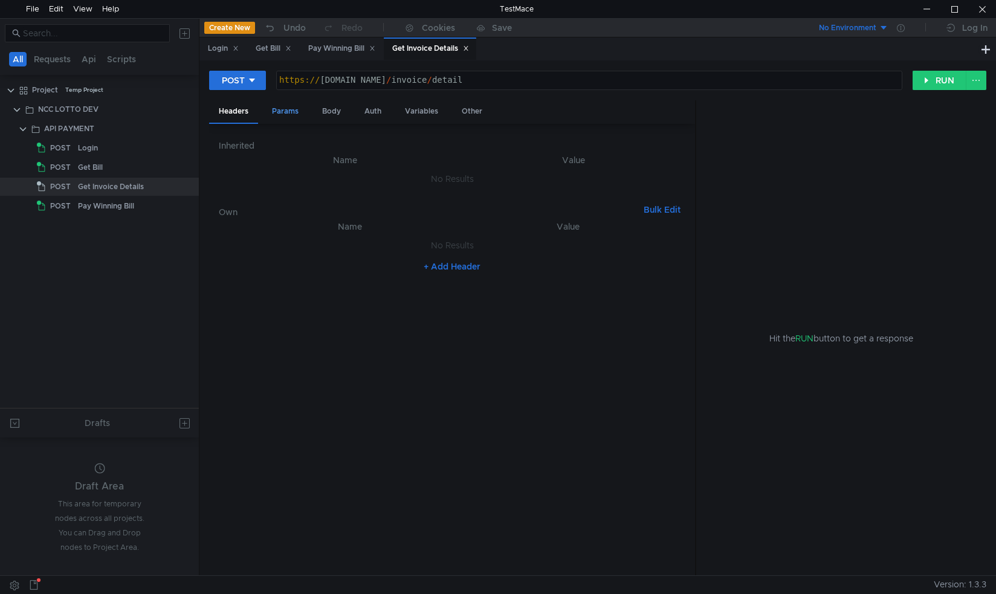
click at [294, 108] on div "Params" at bounding box center [285, 111] width 46 height 22
click at [338, 108] on div "Body" at bounding box center [331, 111] width 38 height 22
click at [366, 112] on div "Auth" at bounding box center [373, 111] width 36 height 22
click at [327, 114] on div "Body" at bounding box center [331, 111] width 38 height 22
click at [379, 112] on div "Auth" at bounding box center [373, 111] width 36 height 22
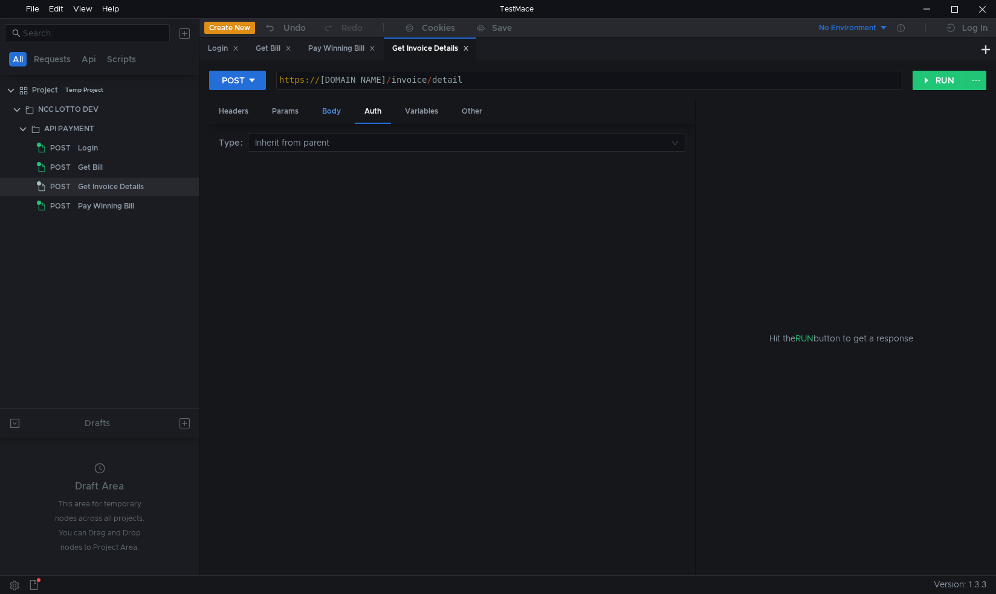
click at [338, 114] on div "Body" at bounding box center [331, 111] width 38 height 22
click at [310, 136] on nz-select-top-control "Form data" at bounding box center [270, 143] width 103 height 18
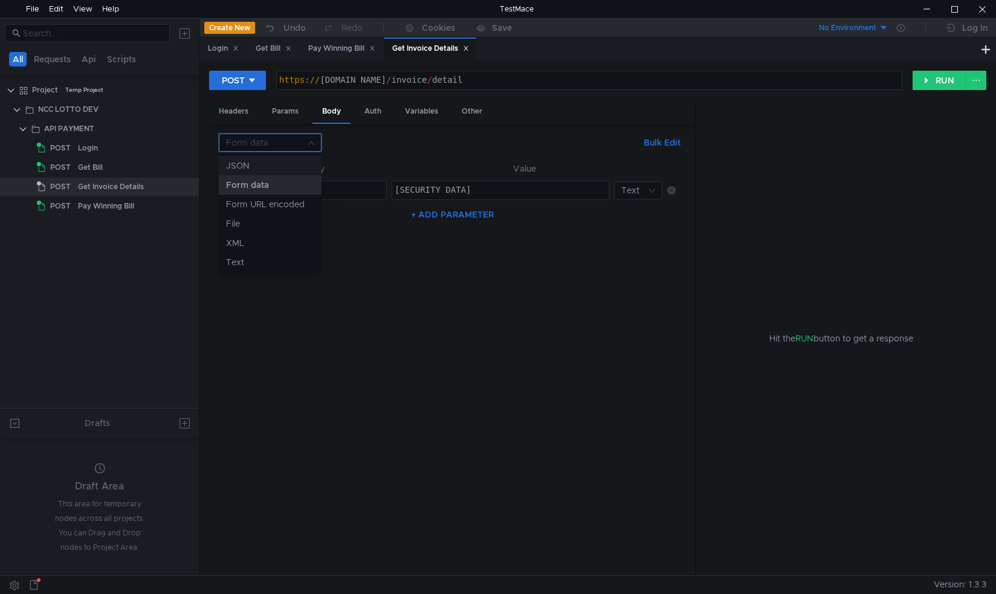
click at [286, 172] on div "JSON" at bounding box center [270, 165] width 88 height 13
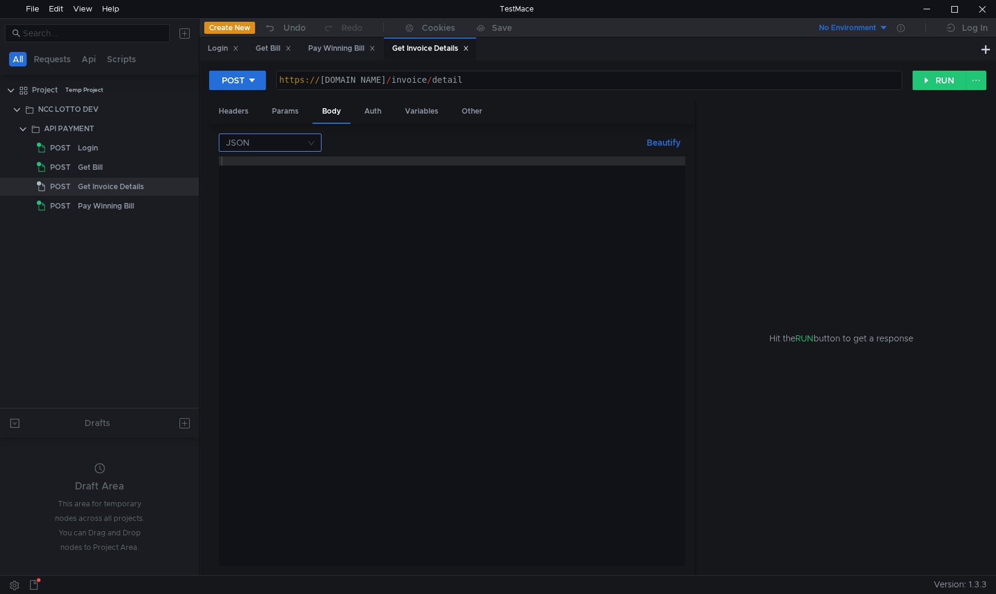
click at [313, 141] on nz-select-top-control "JSON" at bounding box center [270, 143] width 103 height 18
click at [271, 182] on div "Form data" at bounding box center [270, 184] width 88 height 13
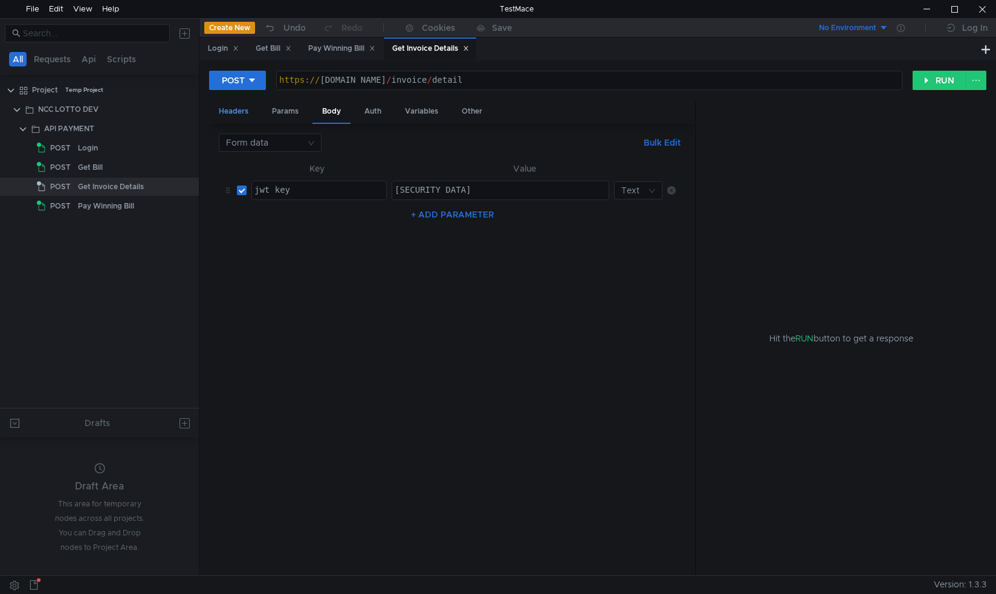
click at [233, 117] on div "Headers" at bounding box center [233, 111] width 49 height 22
click at [278, 115] on div "Params" at bounding box center [285, 111] width 46 height 22
click at [337, 115] on div "Body" at bounding box center [331, 111] width 38 height 22
click at [348, 49] on div "Pay Winning Bill" at bounding box center [341, 48] width 67 height 13
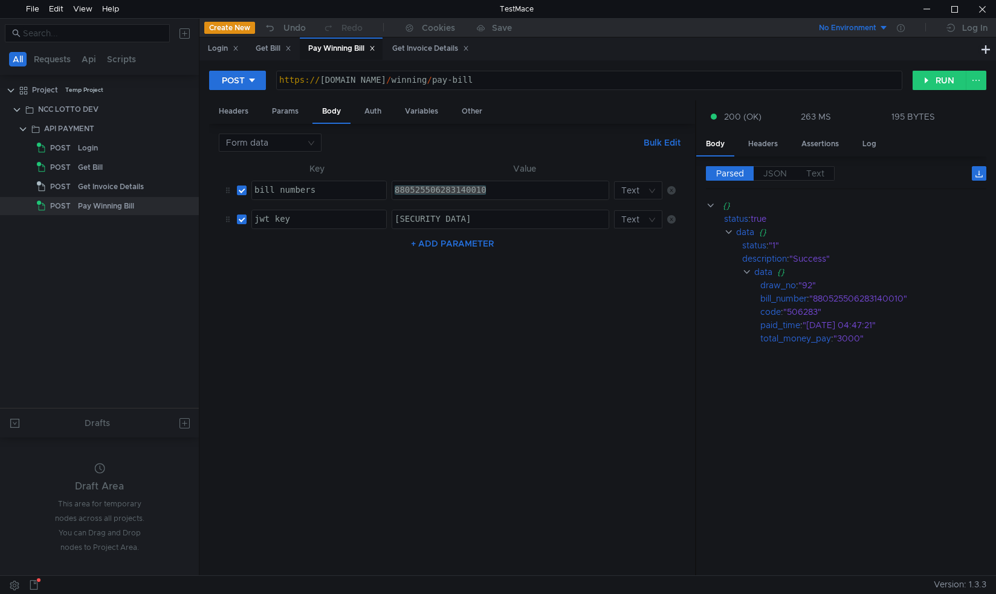
click at [401, 219] on div "[SECURITY_DATA]" at bounding box center [973, 227] width 1162 height 27
type textarea "[SECURITY_DATA]"
drag, startPoint x: 394, startPoint y: 214, endPoint x: 844, endPoint y: 242, distance: 450.9
click at [844, 242] on as-split "Headers Params Body Auth Variables Other Form data Bulk Edit XXXXXXXXXXXXXXXXXX…" at bounding box center [597, 338] width 777 height 476
click at [430, 47] on div "Get Invoice Details" at bounding box center [430, 48] width 77 height 13
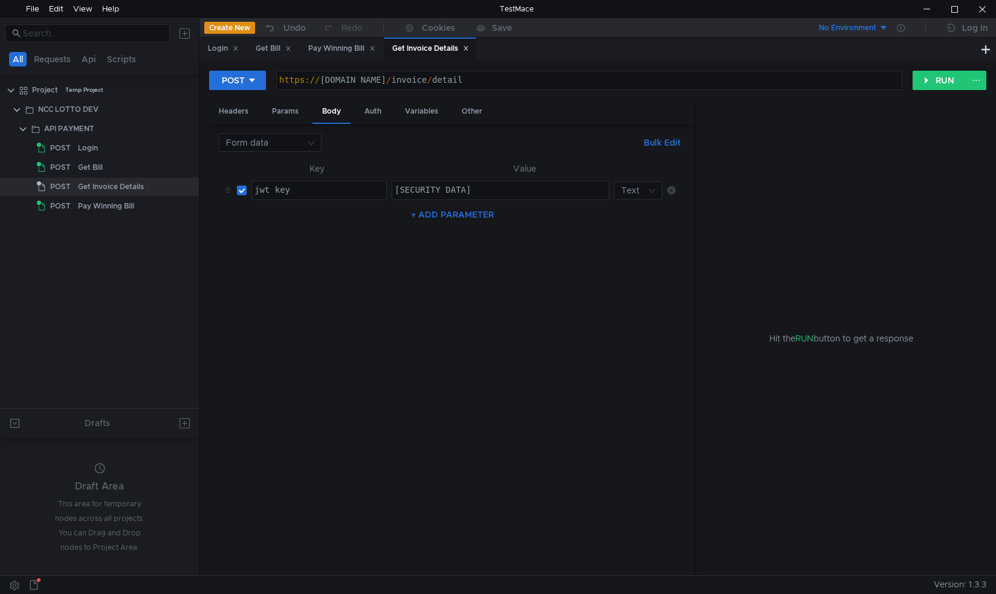
click at [448, 187] on div "eyJ0eXAiOiJKV1QiLCJhbGciOiJIUzI1NiJ9.eyJ1c2VyX2lkIjozNzksInVzZXJuYW1lIjoiVlRFLU…" at bounding box center [965, 198] width 1147 height 27
drag, startPoint x: 393, startPoint y: 187, endPoint x: 880, endPoint y: 215, distance: 487.8
click at [880, 215] on as-split "Headers Params Body Auth Variables Other Form data Bulk Edit XXXXXXXXXXXXXXXXXX…" at bounding box center [597, 338] width 777 height 476
paste textarea "xNDQ3LCJ1c2VybmFtZSI6IlZURS1IRUFEMTEzIiwiand0X3N0YXJ0IjoiMjAyNS0wOC0xMyAwNDo0ND…"
type textarea "[SECURITY_DATA]"
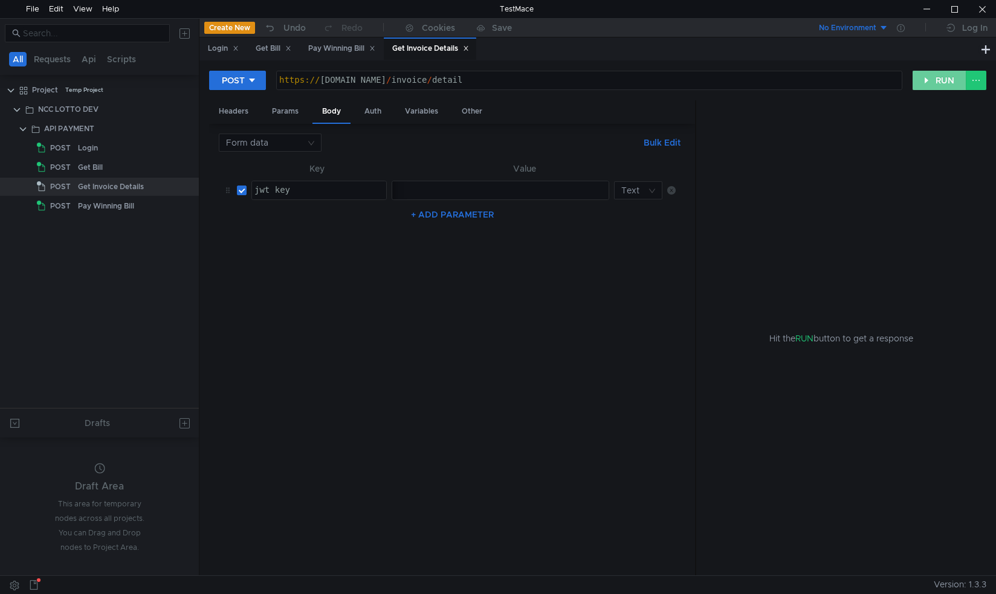
click at [929, 82] on button "RUN" at bounding box center [939, 80] width 54 height 19
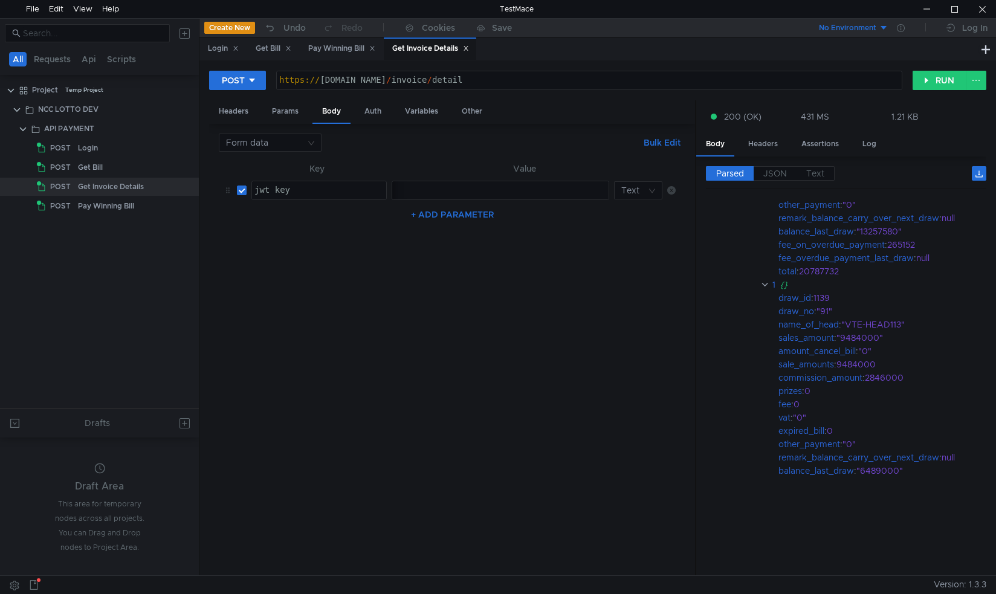
scroll to position [286, 0]
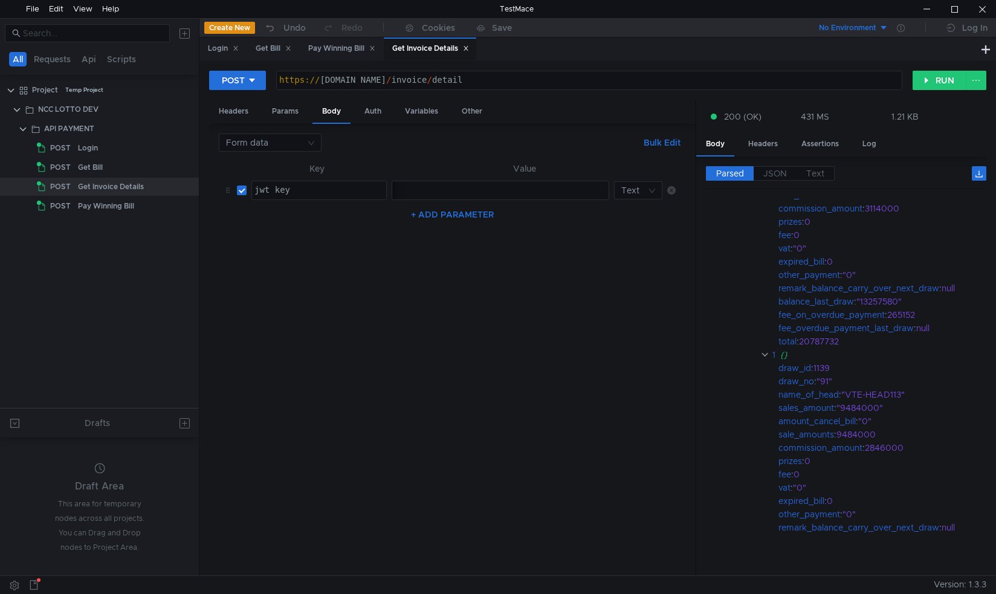
scroll to position [121, 0]
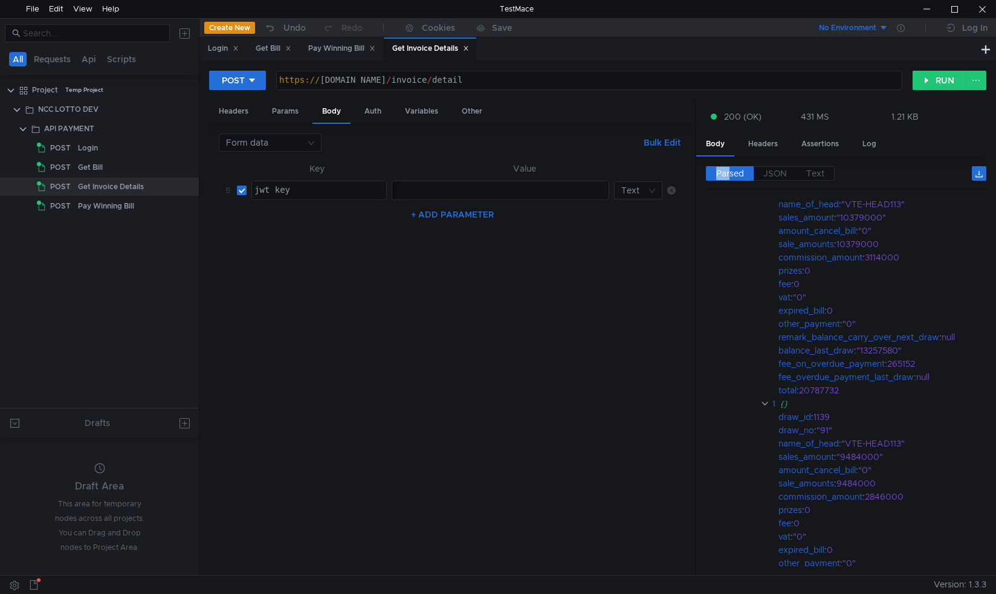
drag, startPoint x: 726, startPoint y: 166, endPoint x: 714, endPoint y: 160, distance: 13.5
click at [715, 160] on div "Parsed JSON Text {} status : true data {} status : "1" description : "Success" …" at bounding box center [841, 365] width 290 height 419
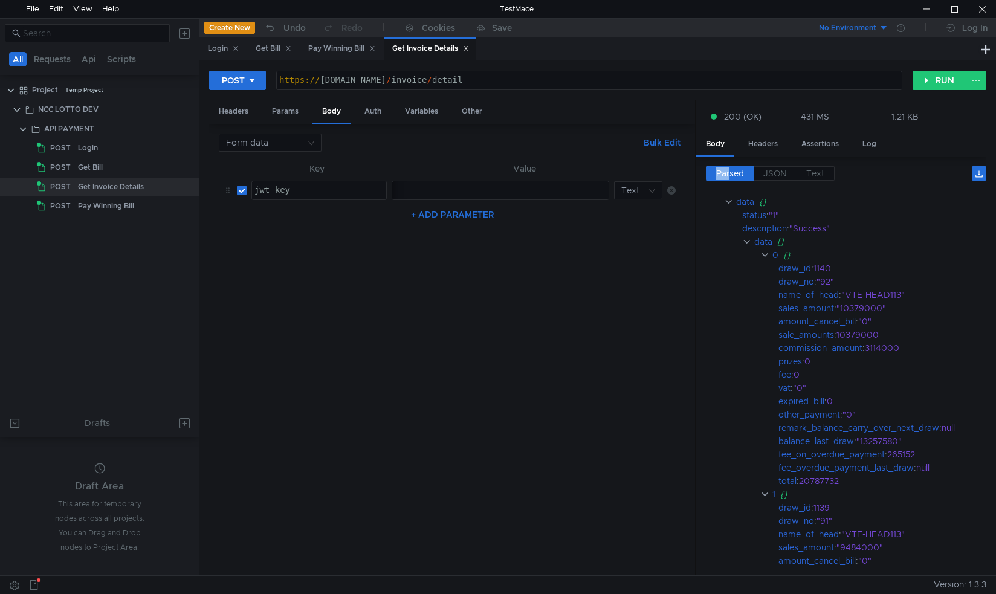
scroll to position [0, 0]
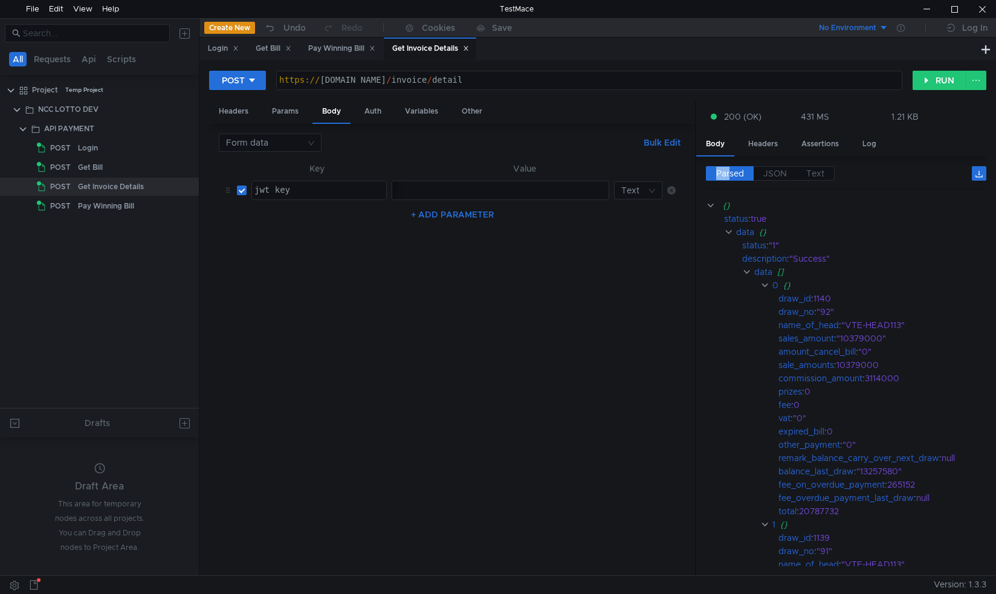
click at [448, 213] on button "+ ADD PARAMETER" at bounding box center [452, 214] width 92 height 15
click at [269, 213] on div at bounding box center [319, 219] width 134 height 18
type textarea "s"
type textarea "draw_id"
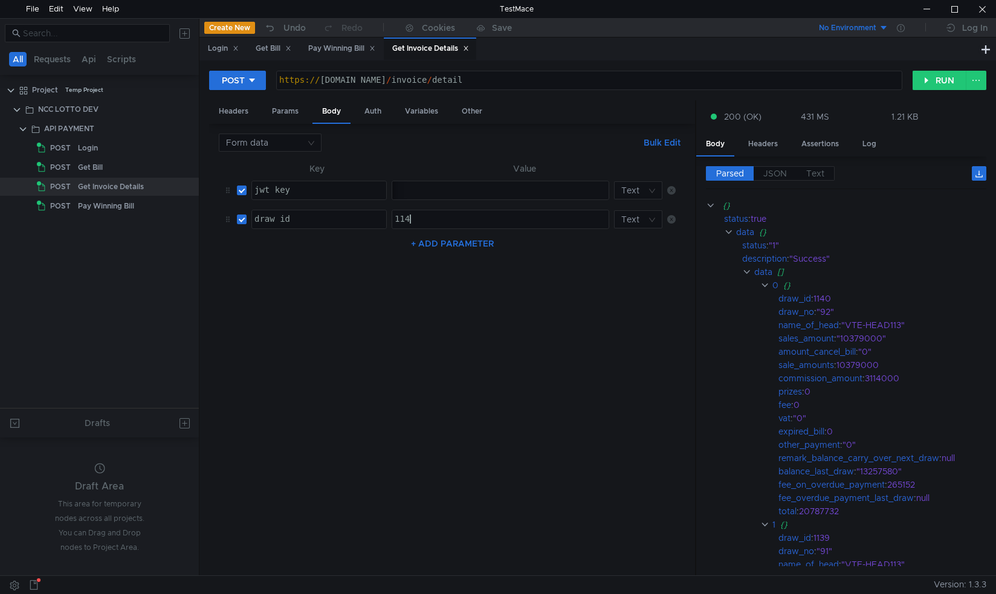
scroll to position [0, 1]
type textarea "1140"
click at [932, 76] on button "RUN" at bounding box center [939, 80] width 54 height 19
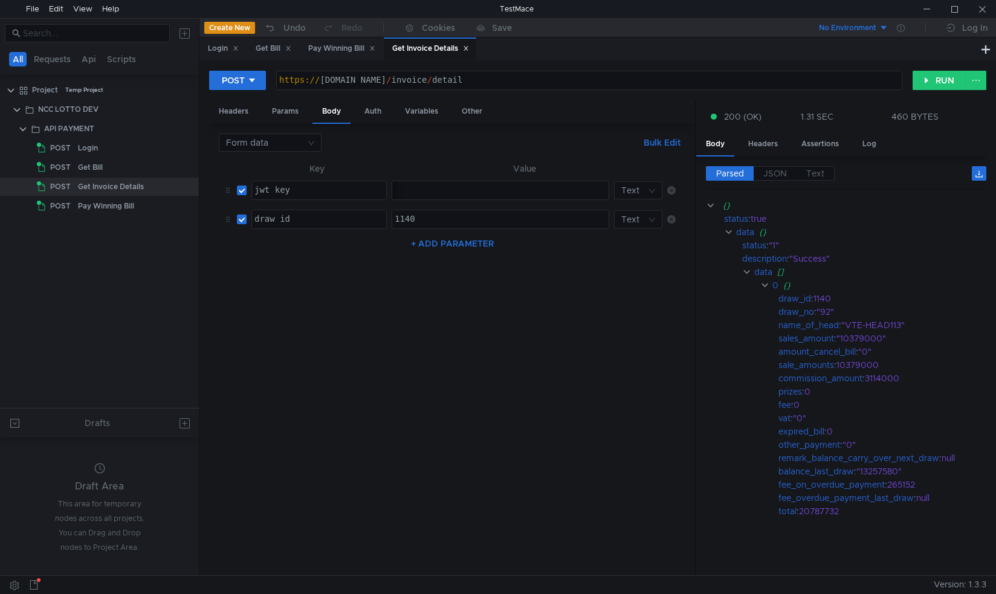
scroll to position [0, 1]
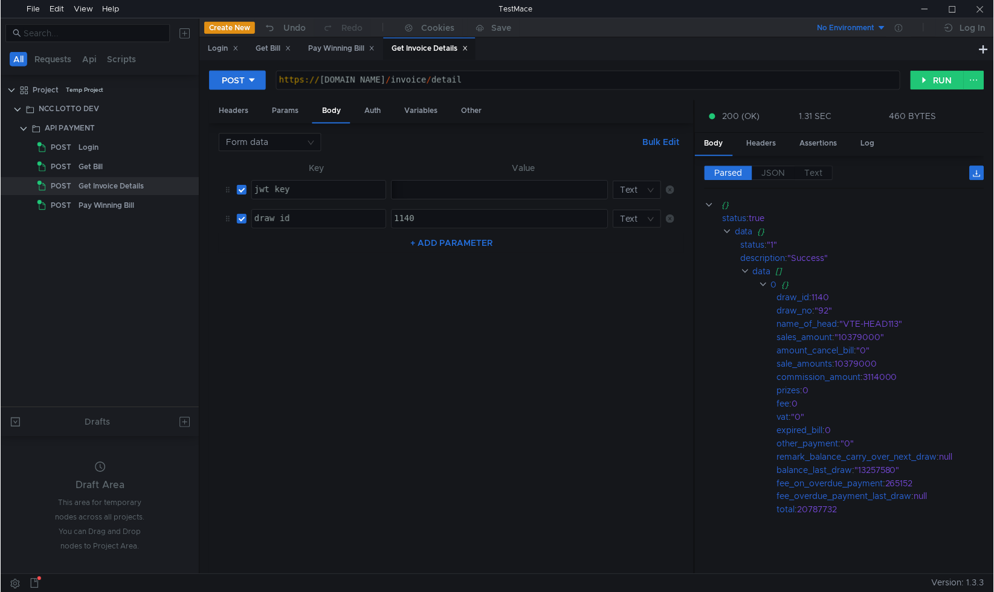
scroll to position [0, 1]
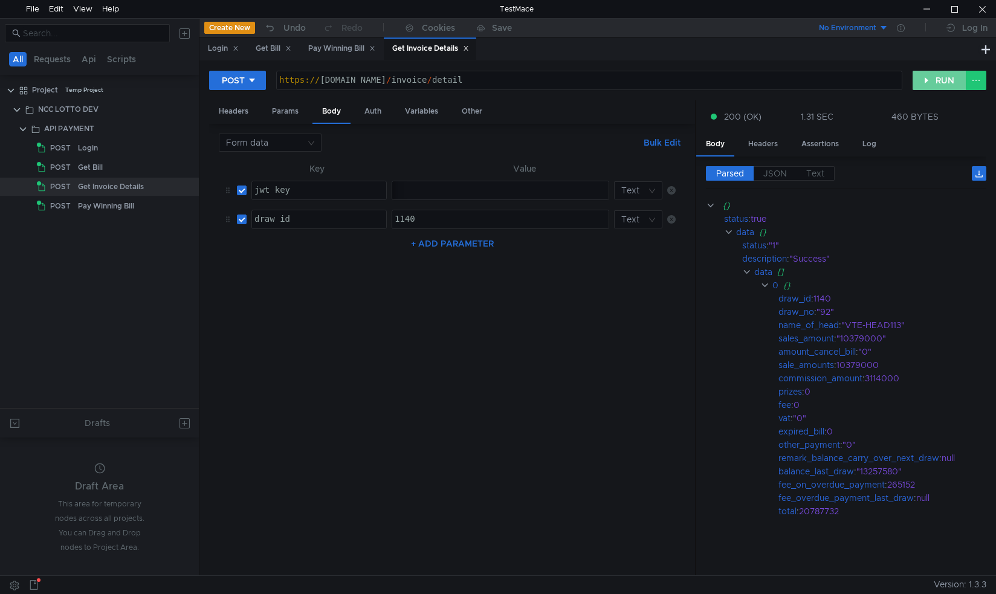
click at [934, 76] on button "RUN" at bounding box center [939, 80] width 54 height 19
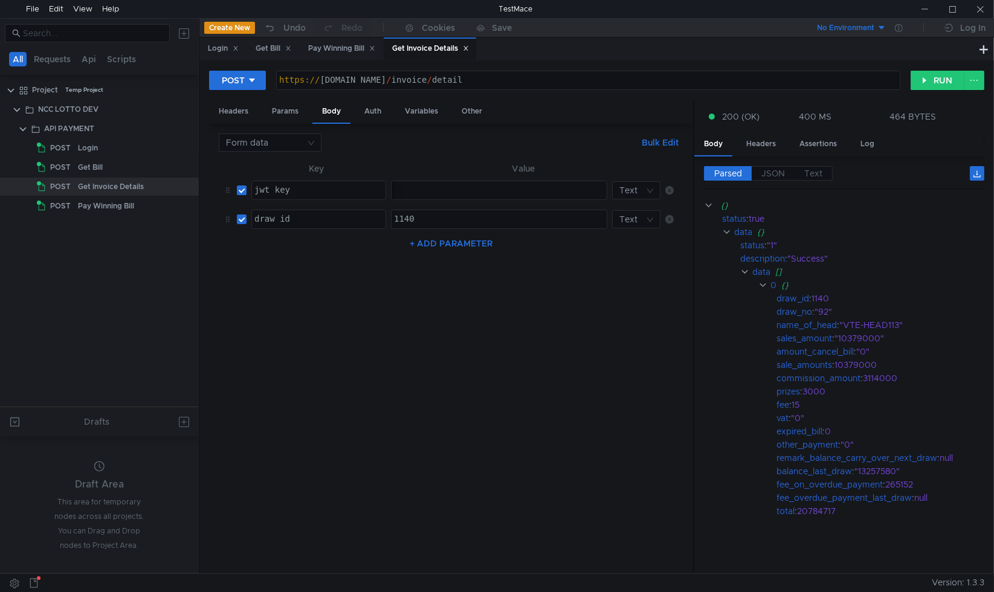
scroll to position [0, 1]
click at [118, 186] on div "Get Invoice Details" at bounding box center [111, 187] width 66 height 18
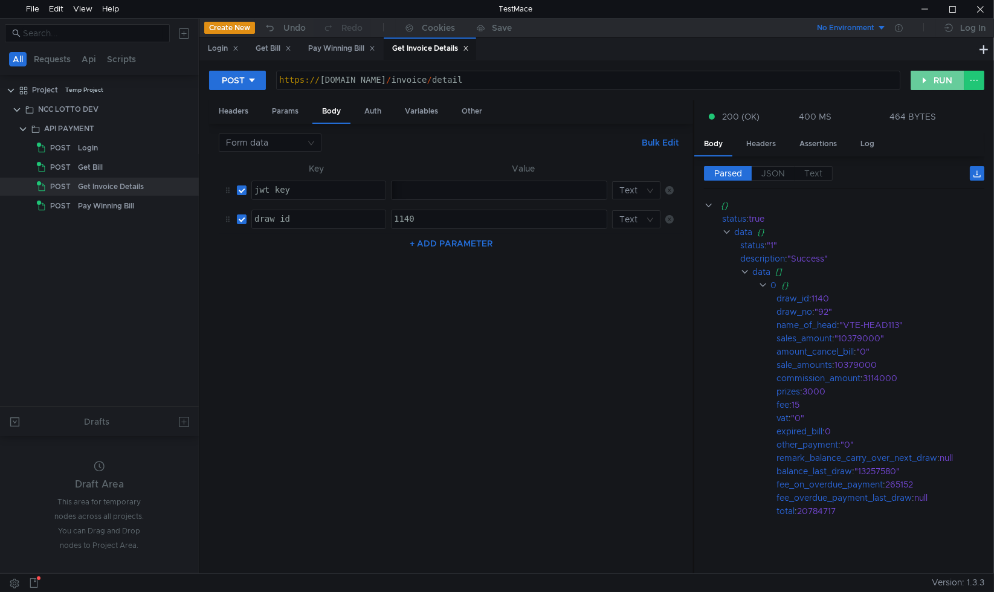
click at [924, 74] on button "RUN" at bounding box center [937, 80] width 54 height 19
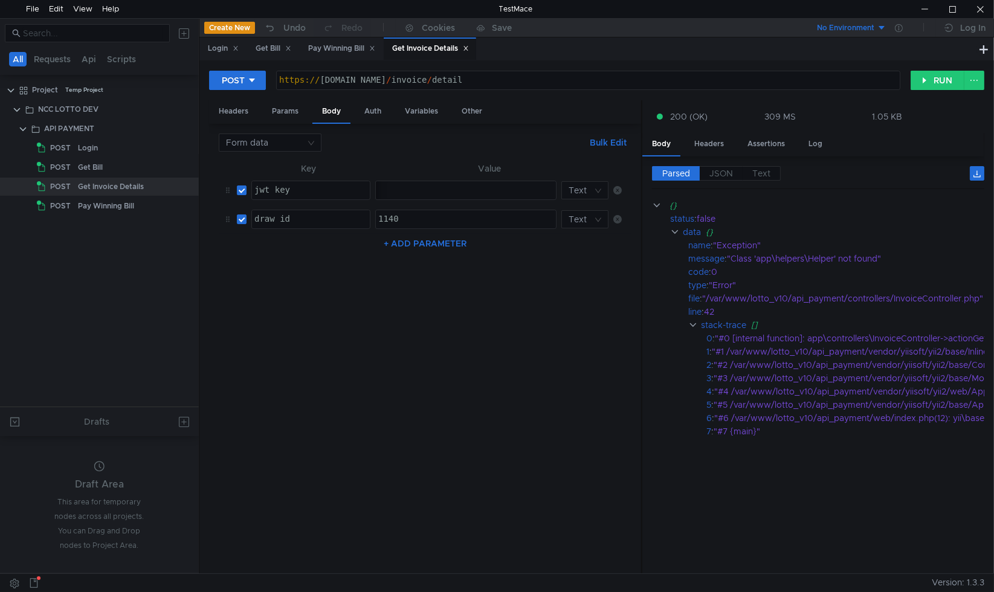
drag, startPoint x: 694, startPoint y: 263, endPoint x: 642, endPoint y: 268, distance: 52.1
click at [642, 268] on div at bounding box center [641, 337] width 1 height 474
click at [924, 76] on button "RUN" at bounding box center [937, 80] width 54 height 19
click at [218, 50] on div "Login" at bounding box center [223, 48] width 31 height 13
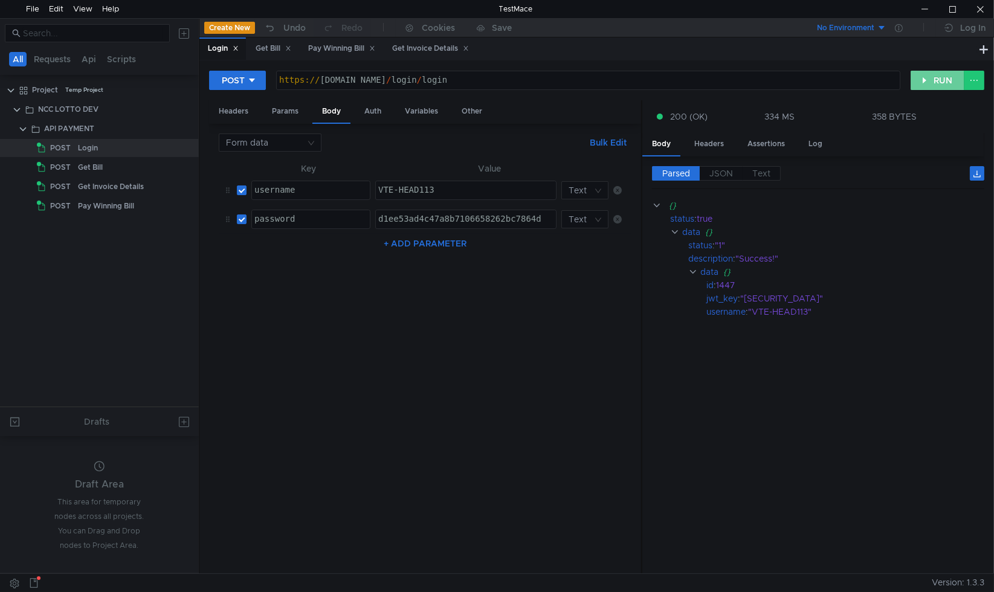
click at [931, 78] on button "RUN" at bounding box center [937, 80] width 54 height 19
click at [797, 296] on div ""eyJ0eXAiOiJKV1QiLCJhbGciOiJIUzI1NiJ9.eyJ1c2VyX2lkIjoxNDQ3LCJ1c2VybmFtZSI6IlZUR…" at bounding box center [854, 298] width 229 height 13
drag, startPoint x: 749, startPoint y: 296, endPoint x: 825, endPoint y: 294, distance: 75.6
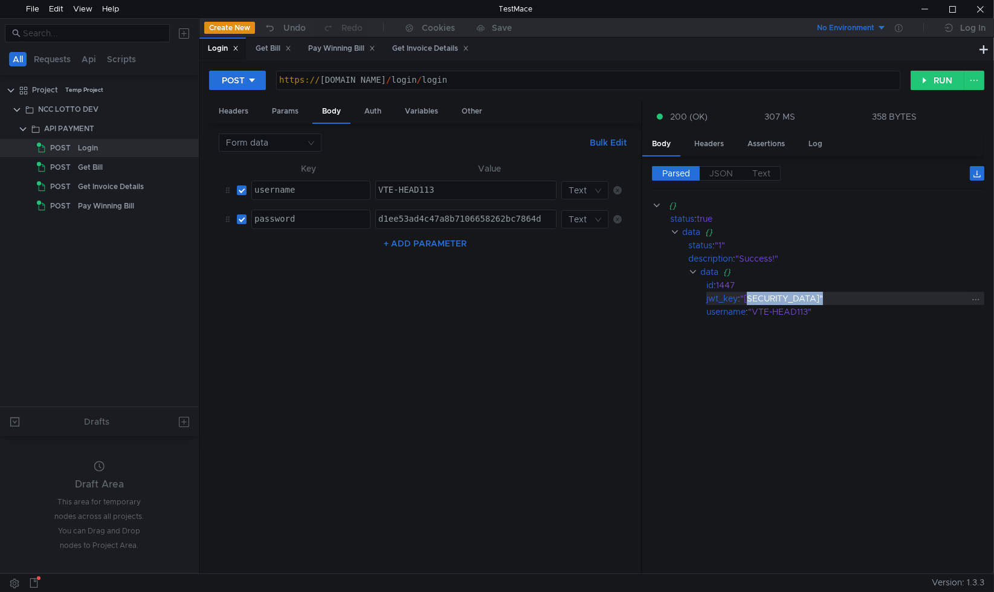
click at [825, 294] on div ""eyJ0eXAiOiJKV1QiLCJhbGciOiJIUzI1NiJ9.eyJ1c2VyX2lkIjoxNDQ3LCJ1c2VybmFtZSI6IlZUR…" at bounding box center [854, 298] width 229 height 13
click at [791, 301] on div ""eyJ0eXAiOiJKV1QiLCJhbGciOiJIUzI1NiJ9.eyJ1c2VyX2lkIjoxNDQ3LCJ1c2VybmFtZSI6IlZUR…" at bounding box center [854, 298] width 229 height 13
drag, startPoint x: 747, startPoint y: 295, endPoint x: 888, endPoint y: 283, distance: 141.3
click at [888, 283] on div "{} status : true data {} status : "1" description : "Success!" data {} id : 144…" at bounding box center [818, 259] width 332 height 120
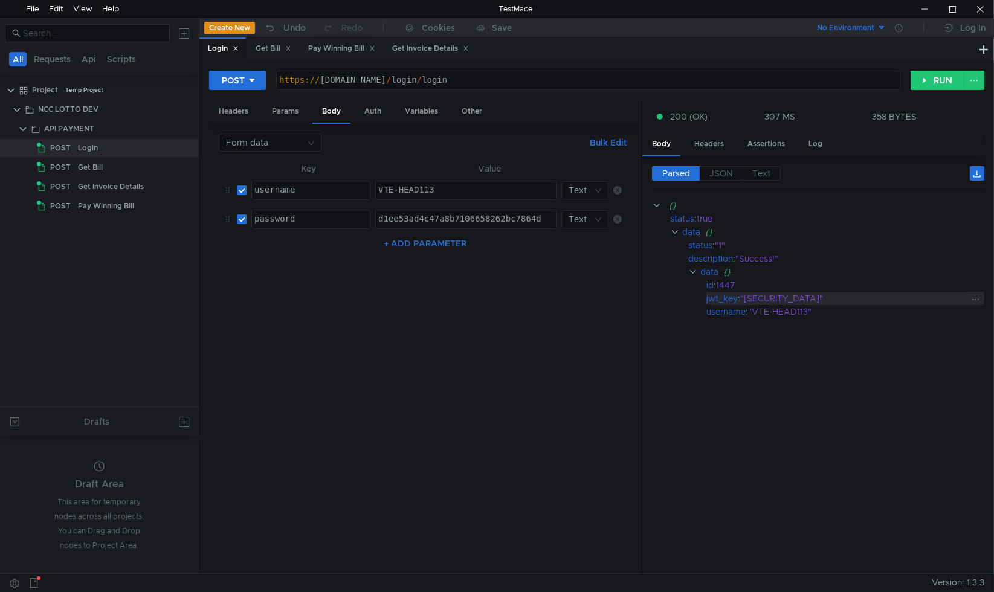
click at [863, 299] on div ""eyJ0eXAiOiJKV1QiLCJhbGciOiJIUzI1NiJ9.eyJ1c2VyX2lkIjoxNDQ3LCJ1c2VybmFtZSI6IlZUR…" at bounding box center [854, 298] width 229 height 13
click at [749, 294] on div ""eyJ0eXAiOiJKV1QiLCJhbGciOiJIUzI1NiJ9.eyJ1c2VyX2lkIjoxNDQ3LCJ1c2VybmFtZSI6IlZUR…" at bounding box center [854, 298] width 229 height 13
click at [717, 170] on span "JSON" at bounding box center [721, 173] width 24 height 11
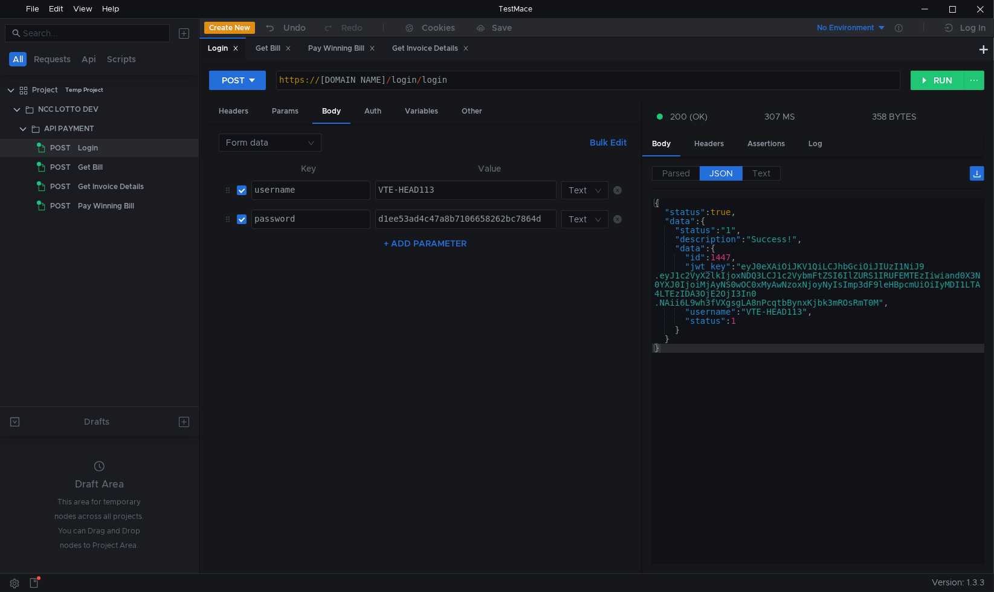
type textarea ""jwt_key": "eyJ0eXAiOiJKV1QiLCJhbGciOiJIUzI1NiJ9.eyJ1c2VyX2lkIjoxNDQ3LCJ1c2Vybm…"
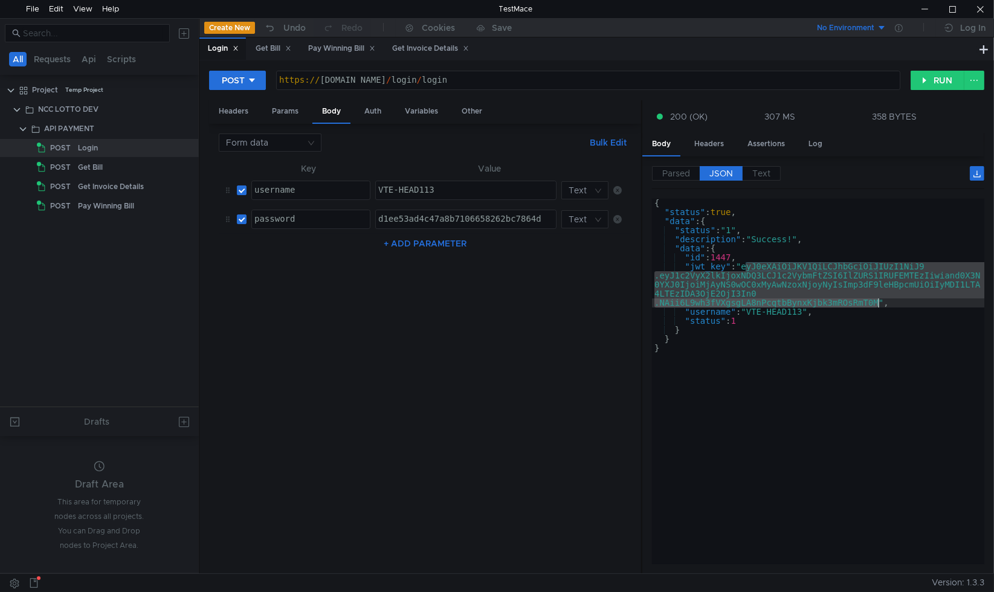
drag, startPoint x: 746, startPoint y: 266, endPoint x: 878, endPoint y: 301, distance: 136.4
click at [878, 301] on div "{ "status" : true , "data" : { "status" : "1" , "description" : "Success!" , "d…" at bounding box center [818, 391] width 332 height 384
click at [68, 161] on span "POST" at bounding box center [60, 167] width 21 height 18
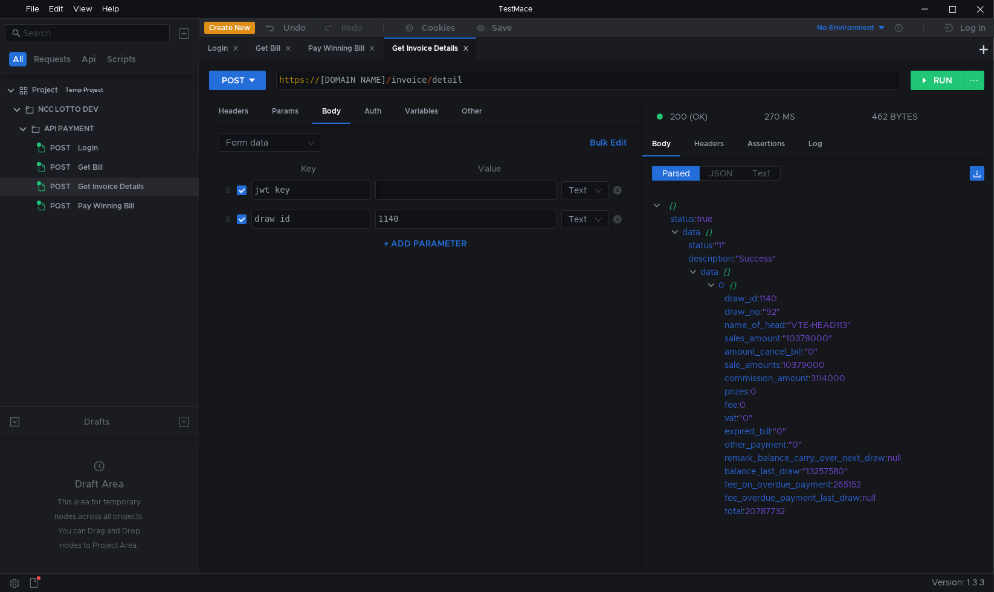
click at [504, 187] on div "[SECURITY_DATA]" at bounding box center [10, 198] width 1162 height 27
click at [226, 221] on icon at bounding box center [228, 219] width 8 height 8
click at [617, 217] on icon at bounding box center [617, 219] width 8 height 8
click at [944, 73] on button "RUN" at bounding box center [937, 80] width 54 height 19
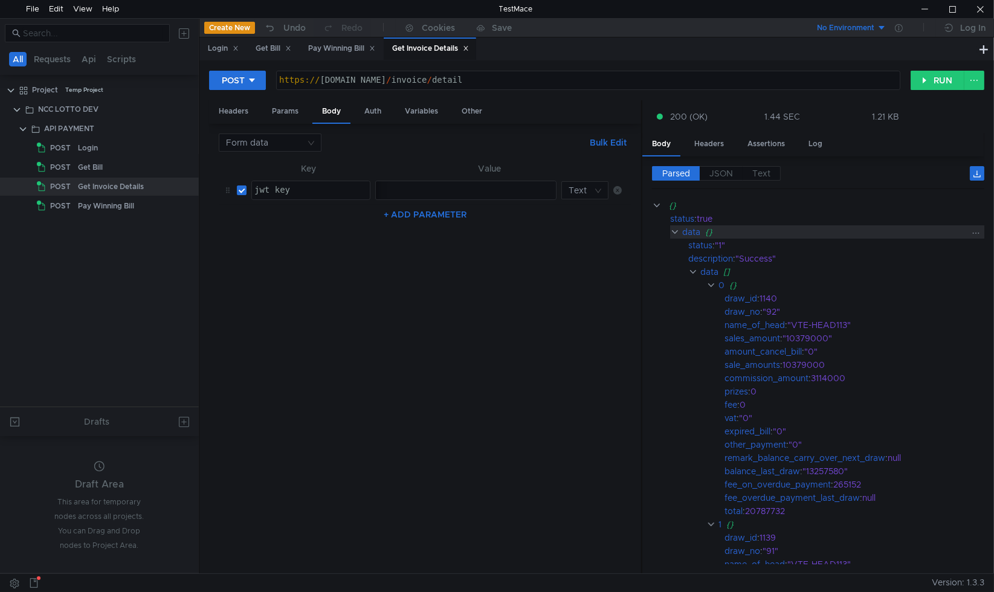
click at [973, 233] on icon at bounding box center [976, 233] width 7 height 1
drag, startPoint x: 981, startPoint y: 330, endPoint x: 967, endPoint y: 486, distance: 157.1
click at [967, 486] on div at bounding box center [497, 296] width 994 height 592
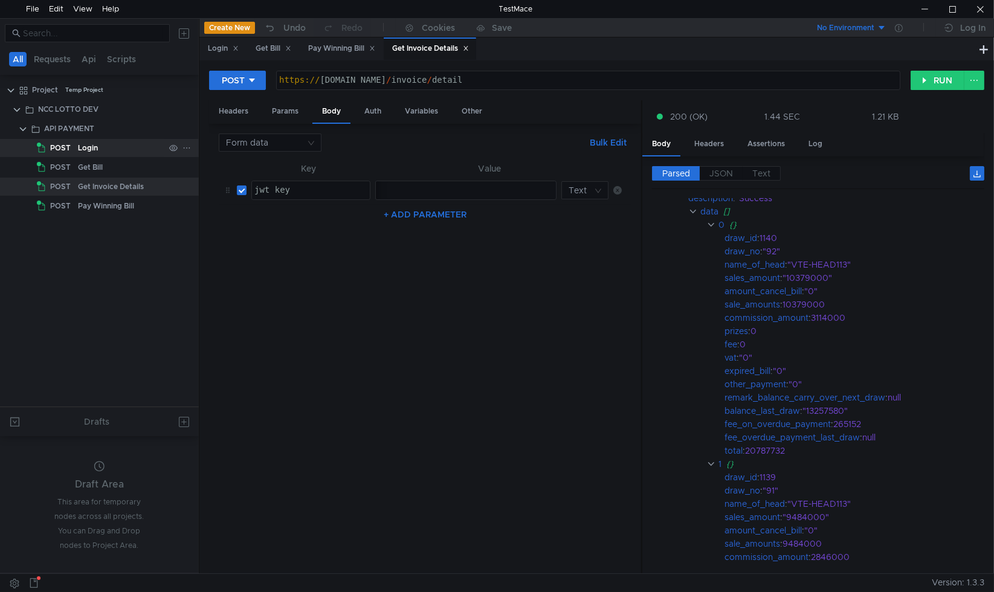
click at [109, 141] on div "Login" at bounding box center [121, 148] width 86 height 18
click at [117, 150] on div "Login" at bounding box center [121, 148] width 86 height 18
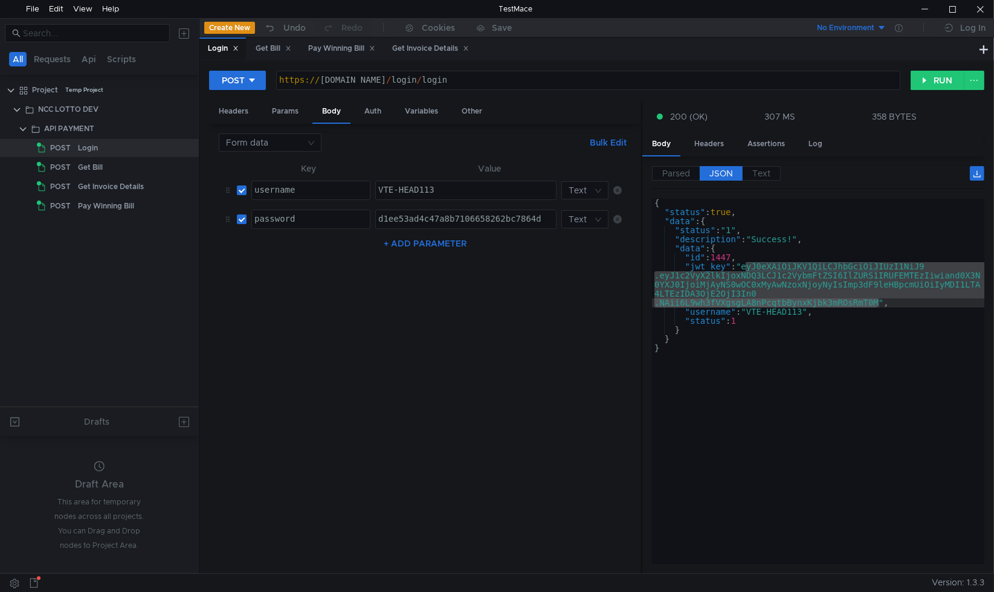
type textarea "}"
click at [786, 375] on div "{ "status" : true , "data" : { "status" : "1" , "description" : "Success!" , "d…" at bounding box center [818, 391] width 332 height 384
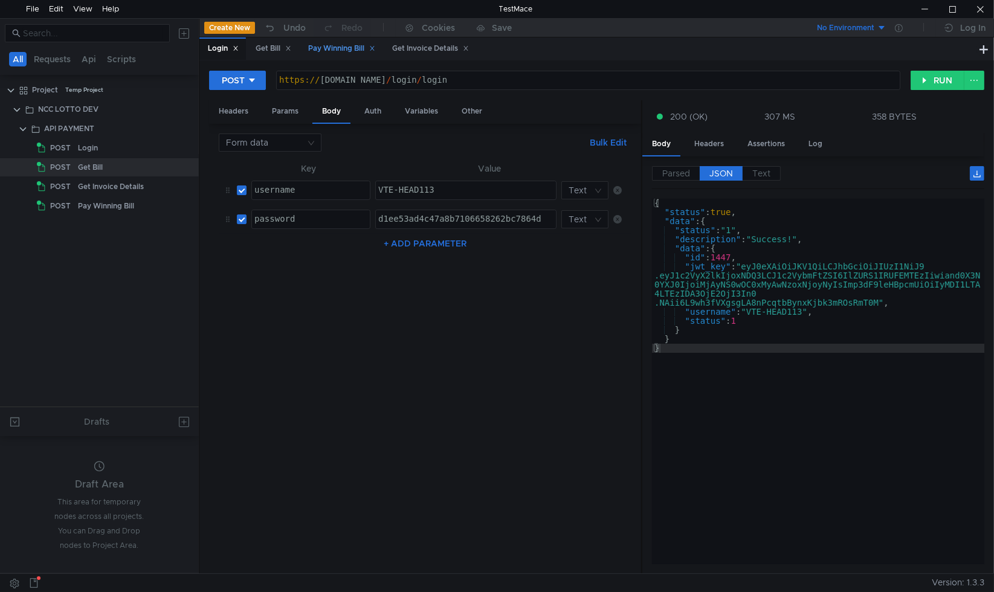
click at [344, 48] on div "Pay Winning Bill" at bounding box center [341, 48] width 67 height 13
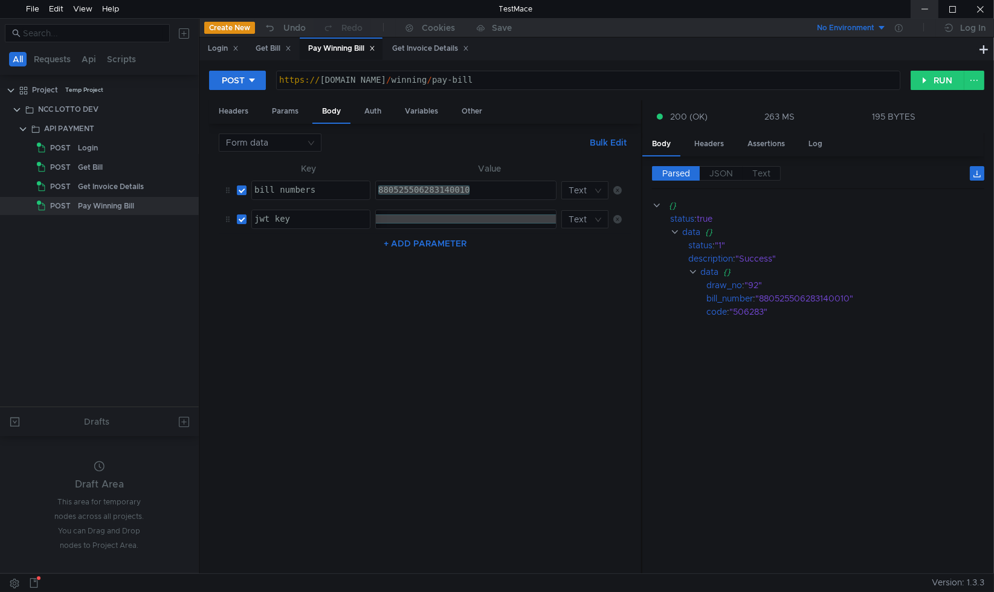
click at [930, 8] on div at bounding box center [924, 9] width 28 height 18
